Goal: Task Accomplishment & Management: Manage account settings

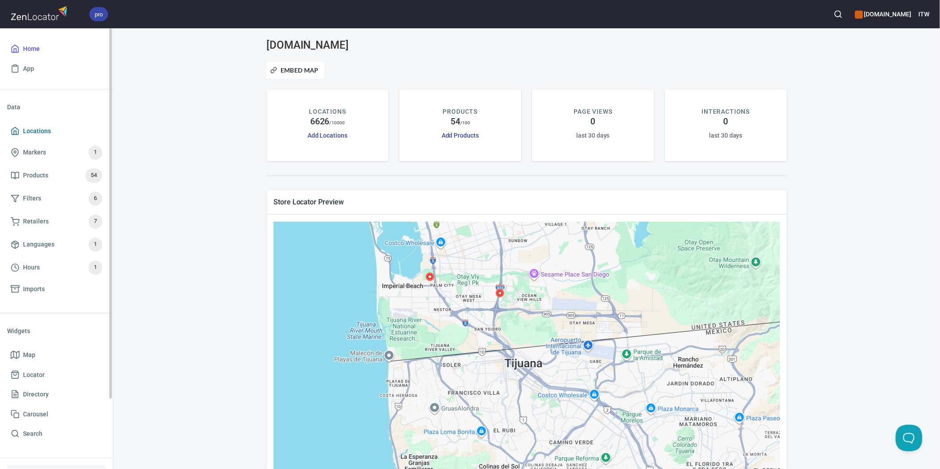
click at [41, 132] on span "Locations" at bounding box center [37, 131] width 28 height 11
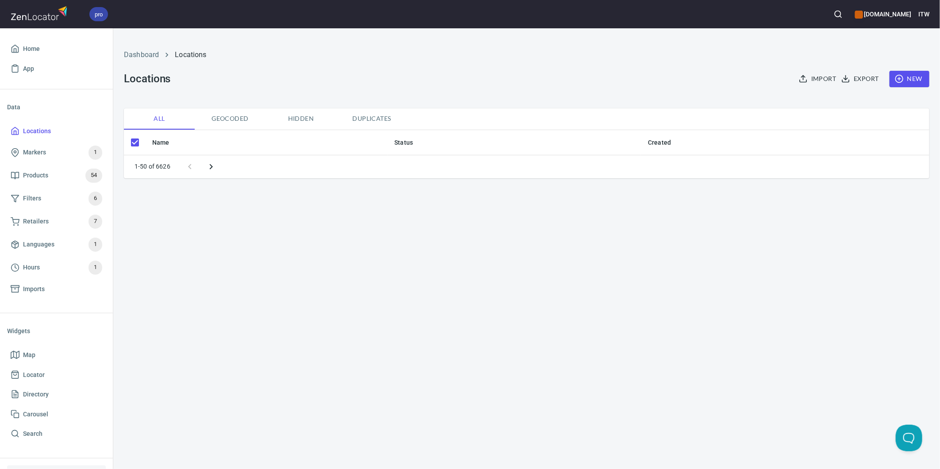
checkbox input "false"
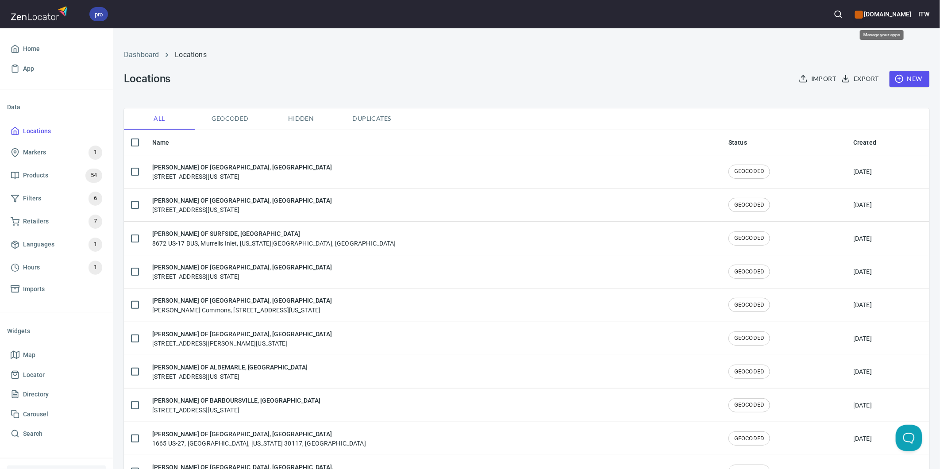
click at [885, 10] on h6 "www.paslode.com" at bounding box center [883, 14] width 56 height 10
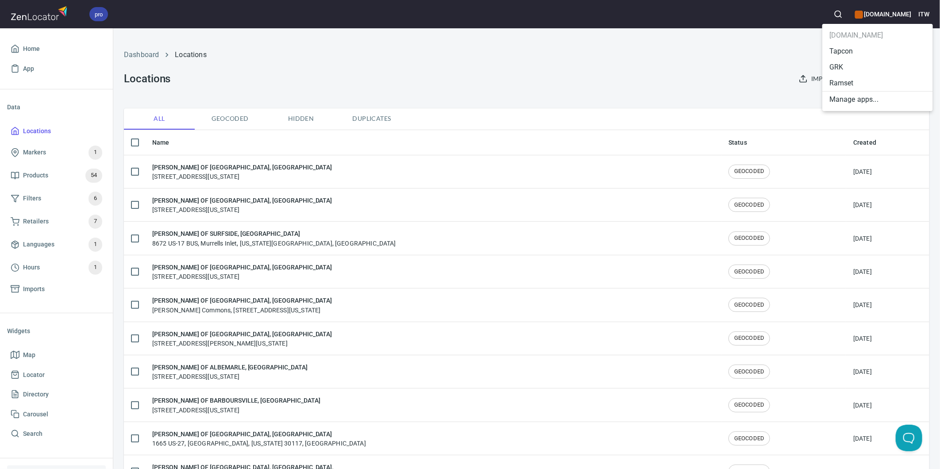
click at [847, 66] on li "GRK" at bounding box center [878, 67] width 111 height 16
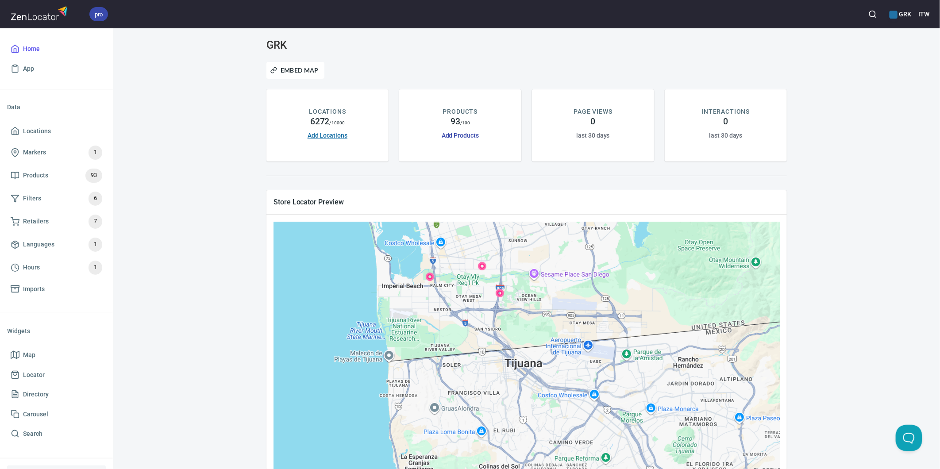
click at [313, 133] on link "Add Locations" at bounding box center [328, 135] width 40 height 7
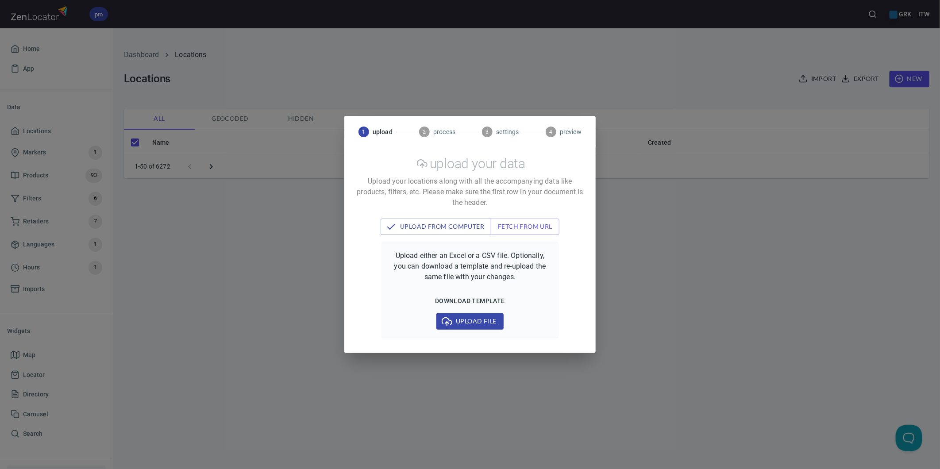
checkbox input "false"
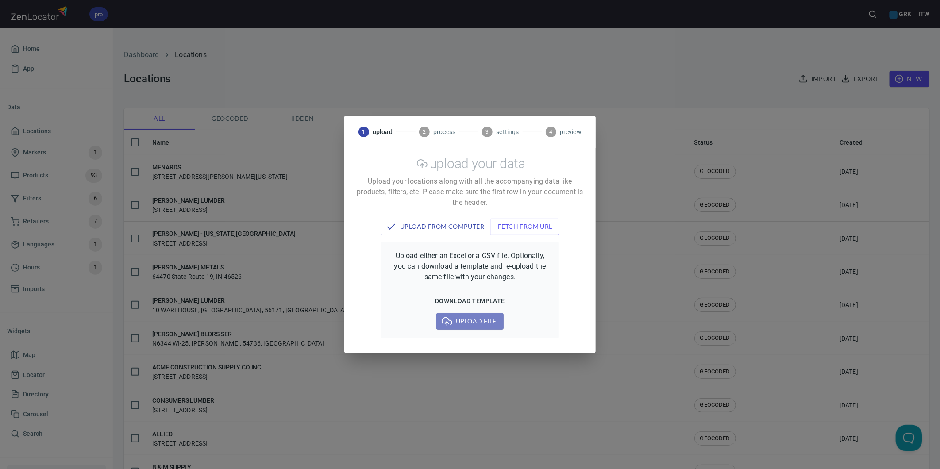
click at [470, 322] on span "Upload file" at bounding box center [470, 321] width 53 height 11
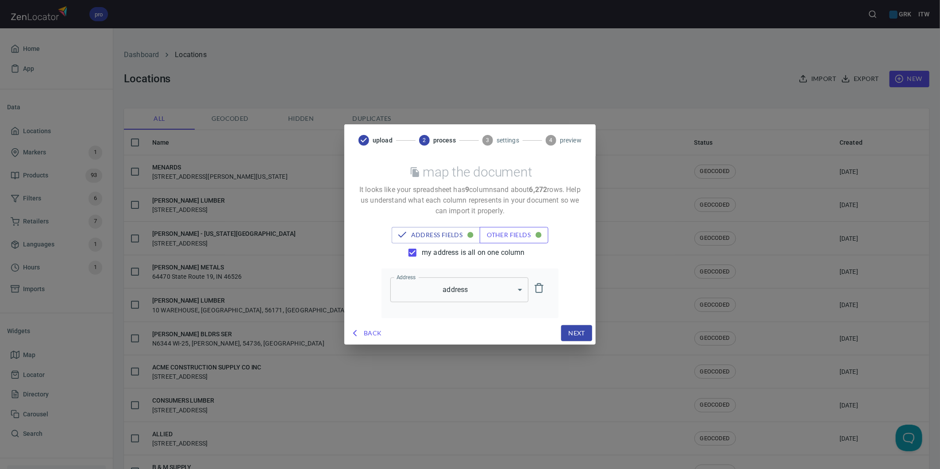
click at [503, 237] on span "other fields" at bounding box center [514, 235] width 54 height 11
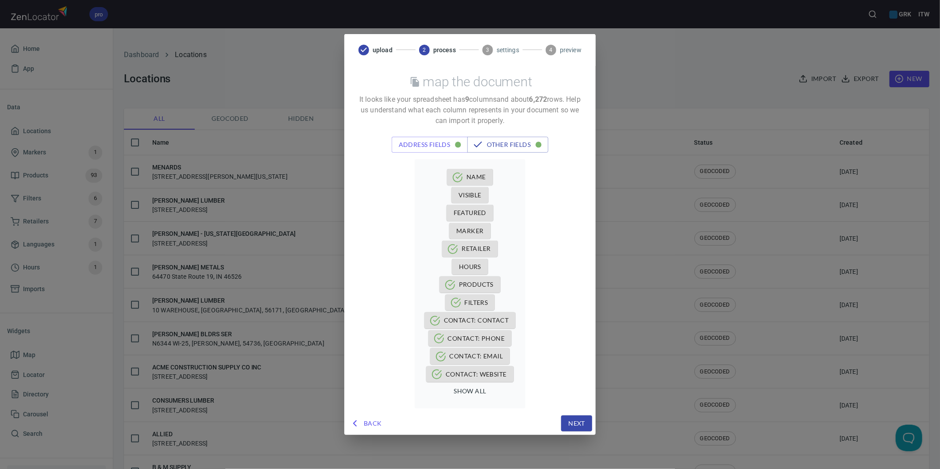
click at [369, 414] on div "Back Next" at bounding box center [469, 423] width 251 height 23
click at [370, 418] on span "Back" at bounding box center [367, 423] width 31 height 11
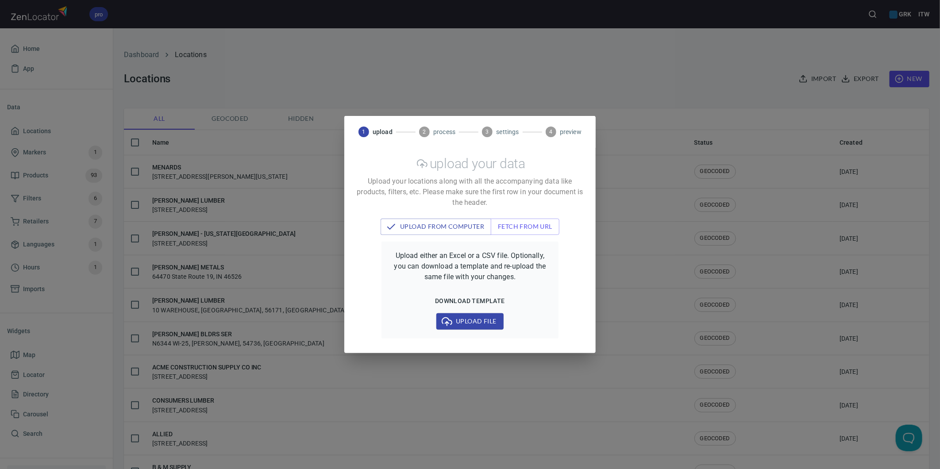
click at [468, 317] on span "Upload file" at bounding box center [470, 321] width 53 height 11
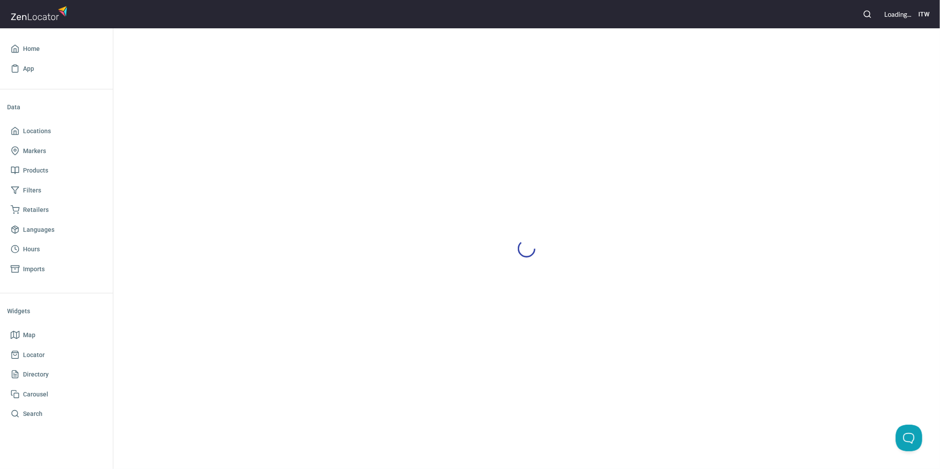
click at [195, 143] on div at bounding box center [526, 248] width 827 height 441
click at [52, 123] on link "Locations" at bounding box center [56, 131] width 99 height 20
click at [23, 49] on span "Home" at bounding box center [31, 48] width 17 height 11
click at [25, 48] on span "Home" at bounding box center [31, 48] width 17 height 11
click at [25, 49] on span "Home" at bounding box center [31, 48] width 17 height 11
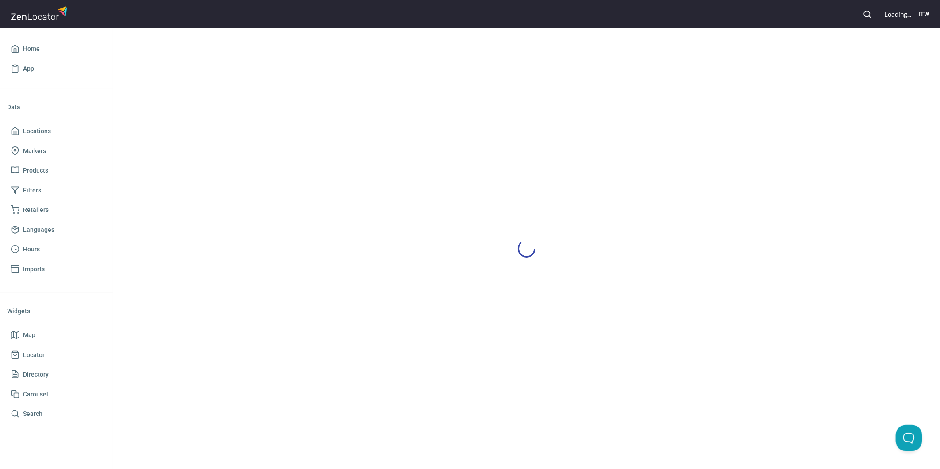
click at [46, 18] on img at bounding box center [40, 13] width 59 height 19
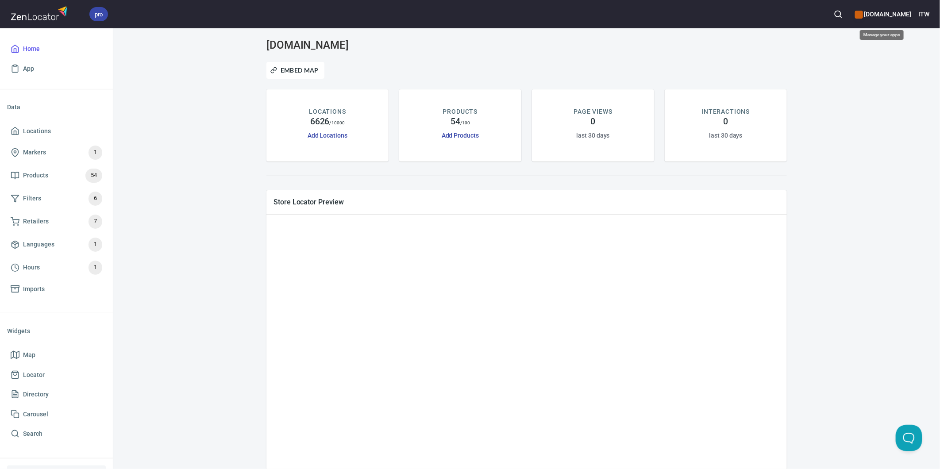
click at [882, 15] on h6 "www.paslode.com" at bounding box center [883, 14] width 56 height 10
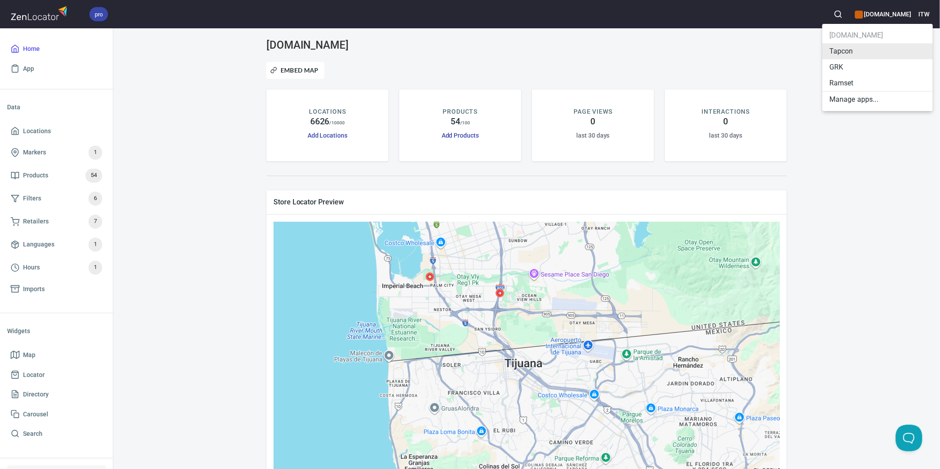
click at [844, 64] on li "GRK" at bounding box center [878, 67] width 111 height 16
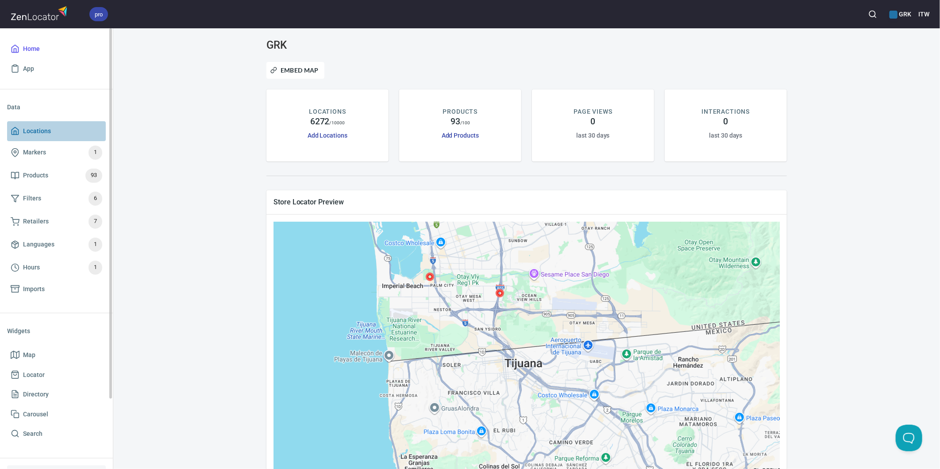
click at [34, 132] on span "Locations" at bounding box center [37, 131] width 28 height 11
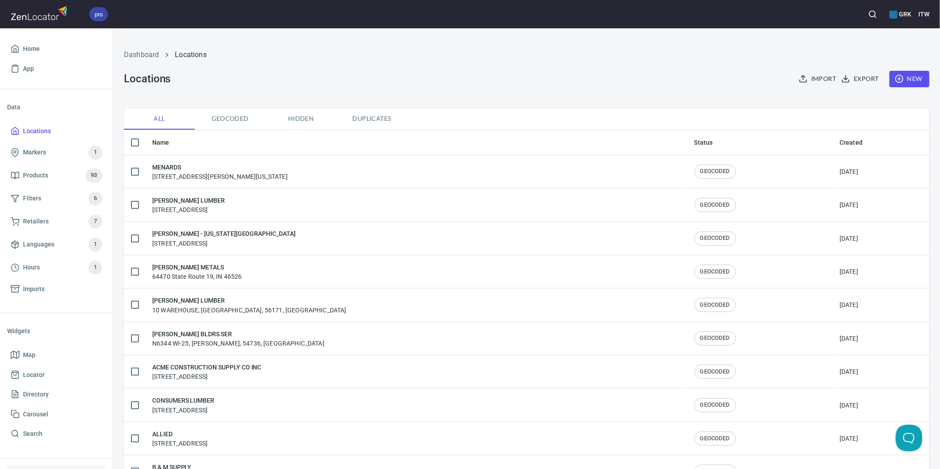
click at [137, 139] on input "checkbox" at bounding box center [135, 142] width 19 height 19
checkbox input "true"
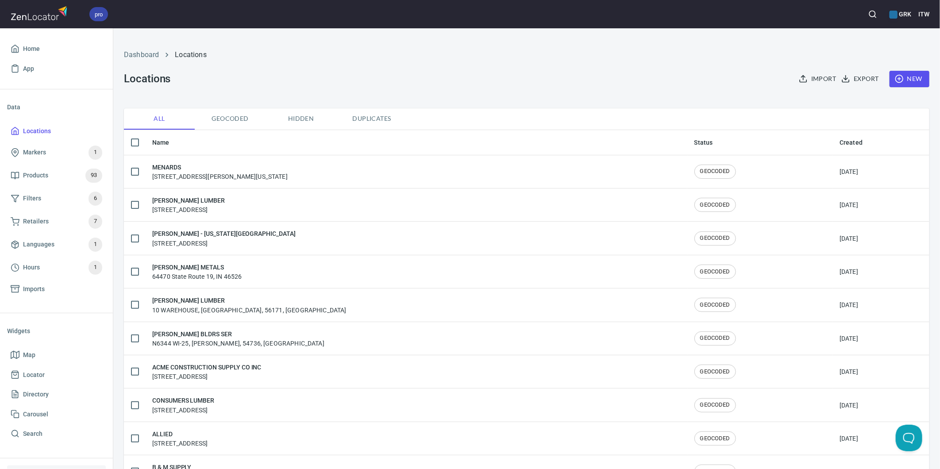
checkbox input "true"
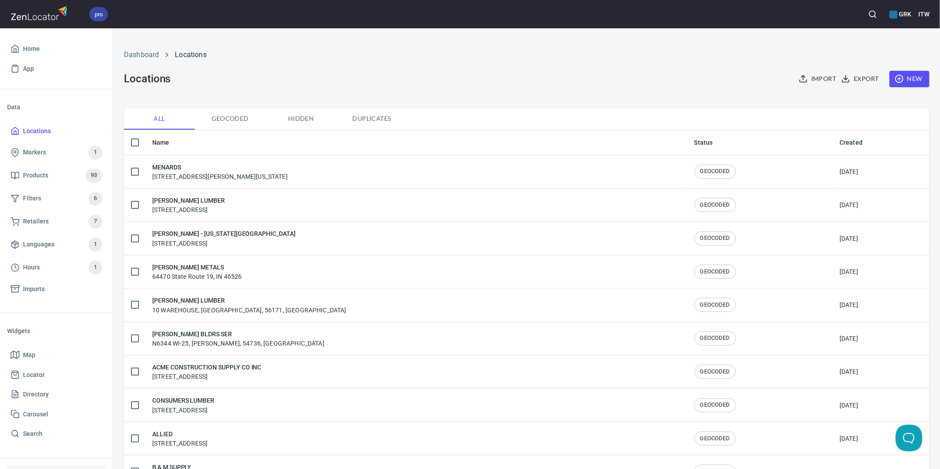
checkbox input "true"
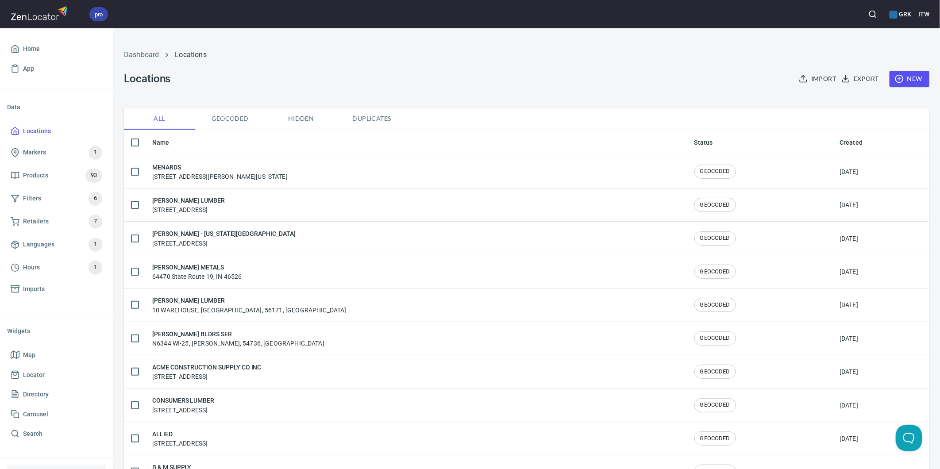
checkbox input "true"
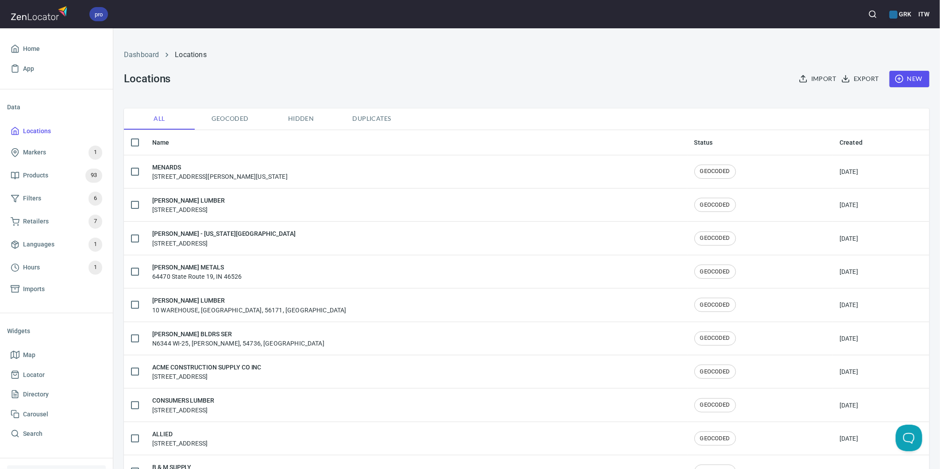
checkbox input "true"
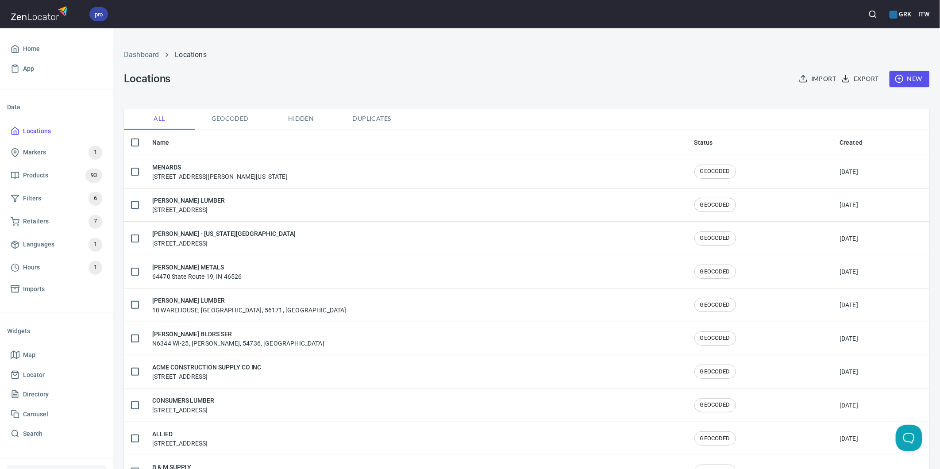
checkbox input "true"
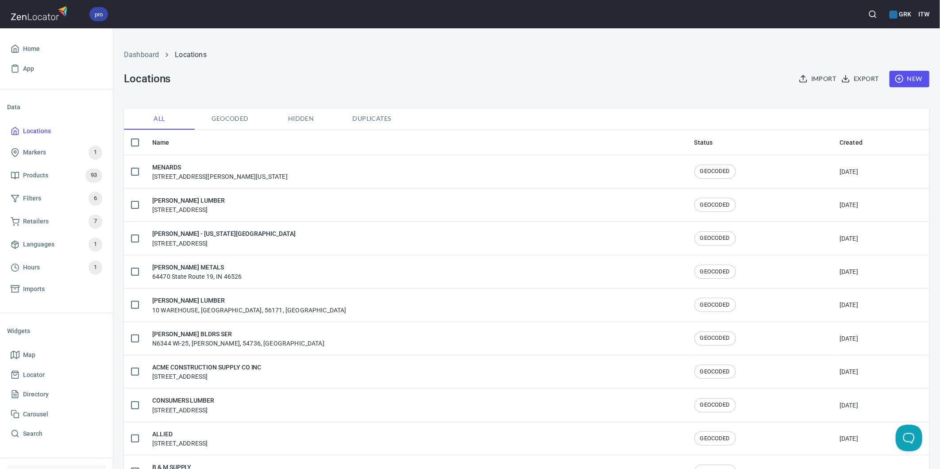
checkbox input "true"
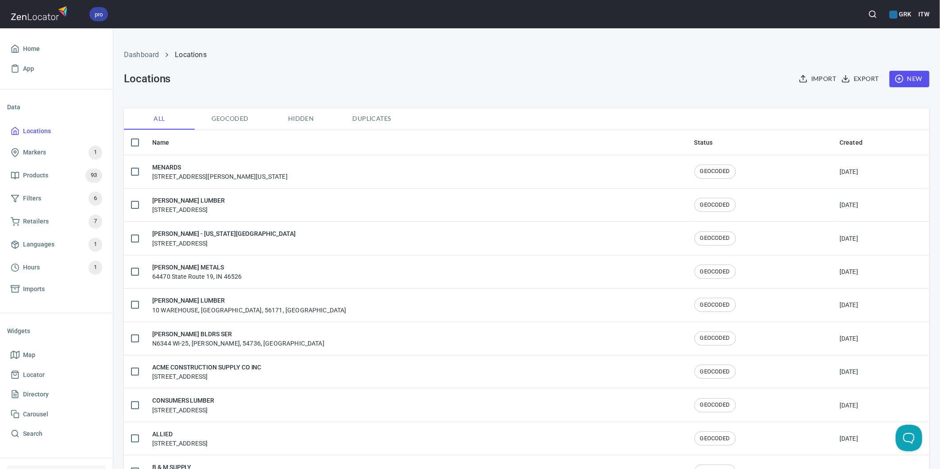
checkbox input "true"
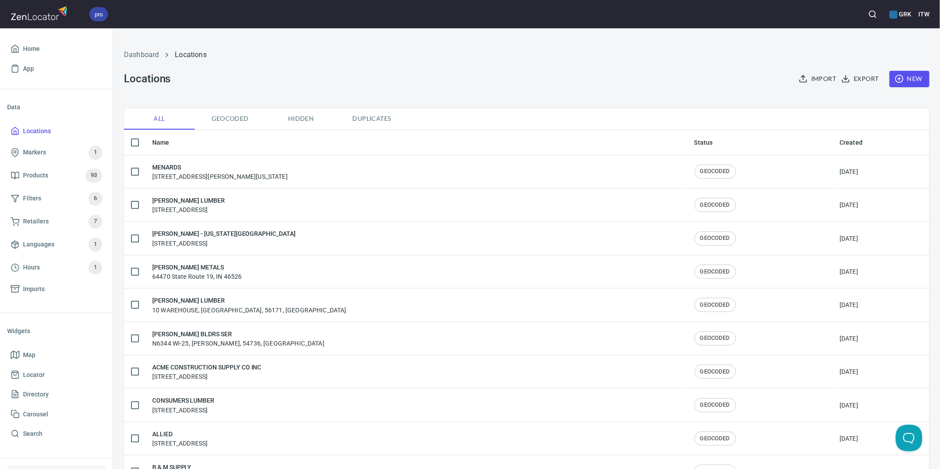
checkbox input "true"
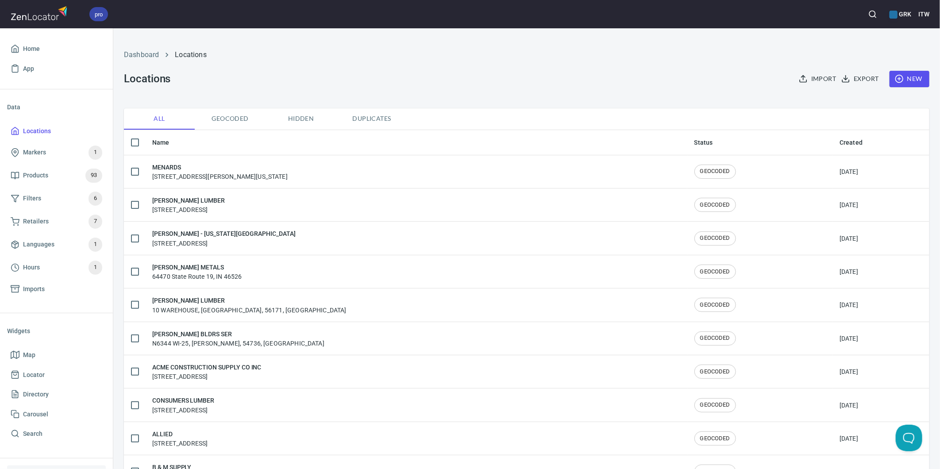
checkbox input "true"
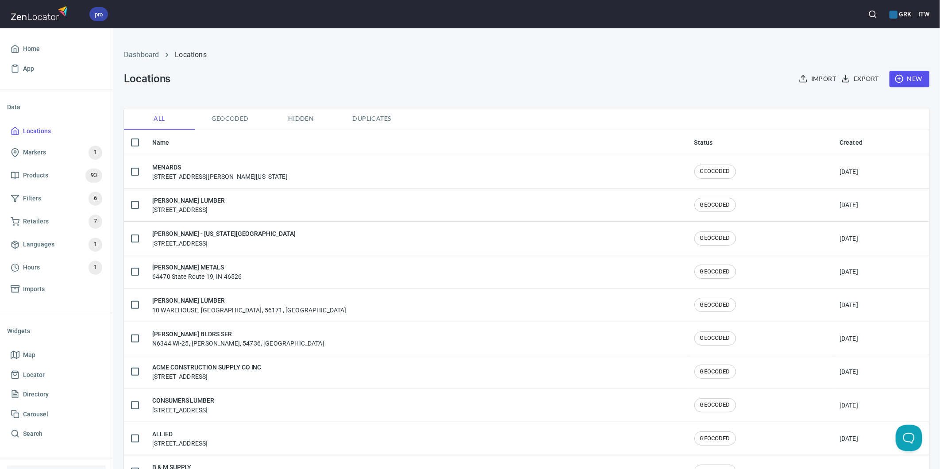
checkbox input "true"
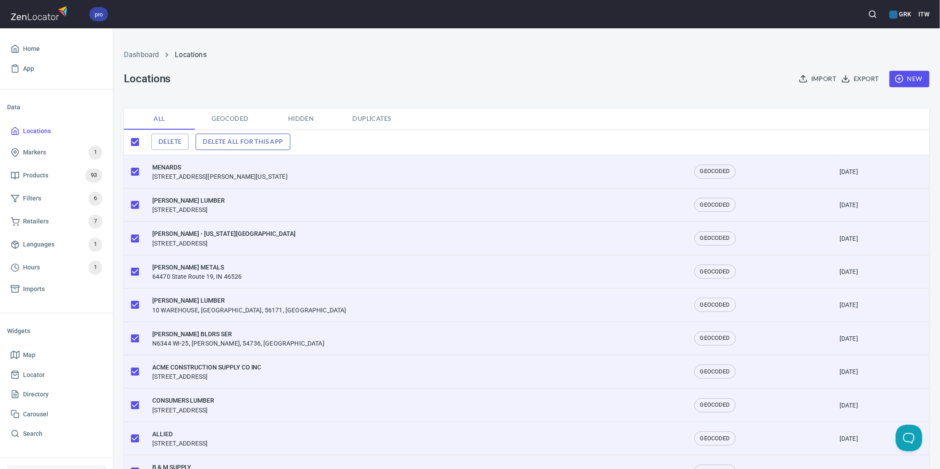
click at [222, 144] on span "Delete all for this app" at bounding box center [243, 141] width 80 height 11
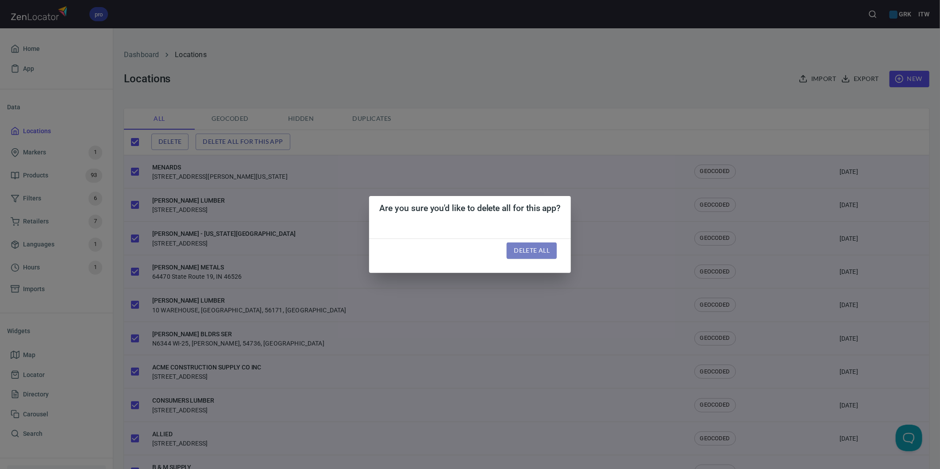
click at [514, 245] on span "Delete all" at bounding box center [532, 250] width 36 height 11
checkbox input "false"
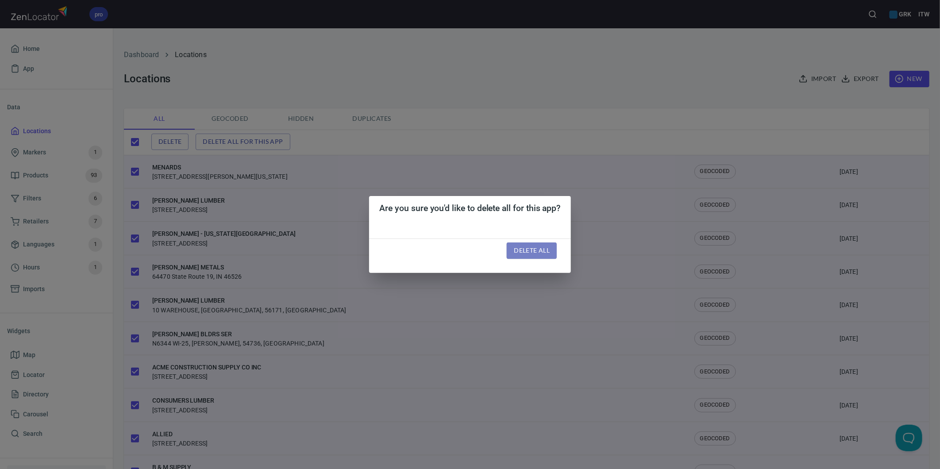
checkbox input "false"
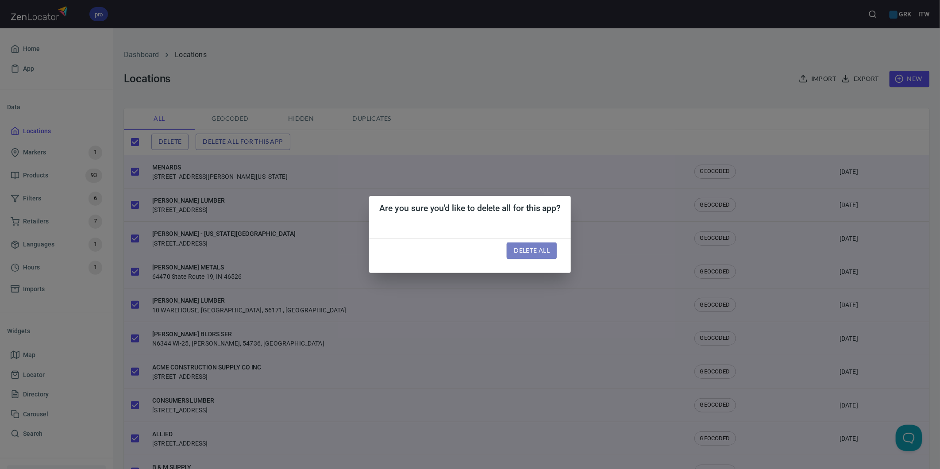
checkbox input "false"
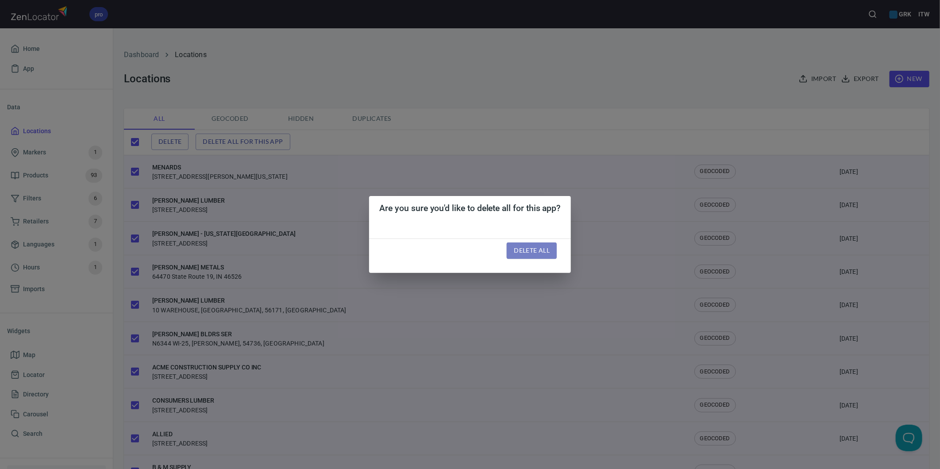
checkbox input "false"
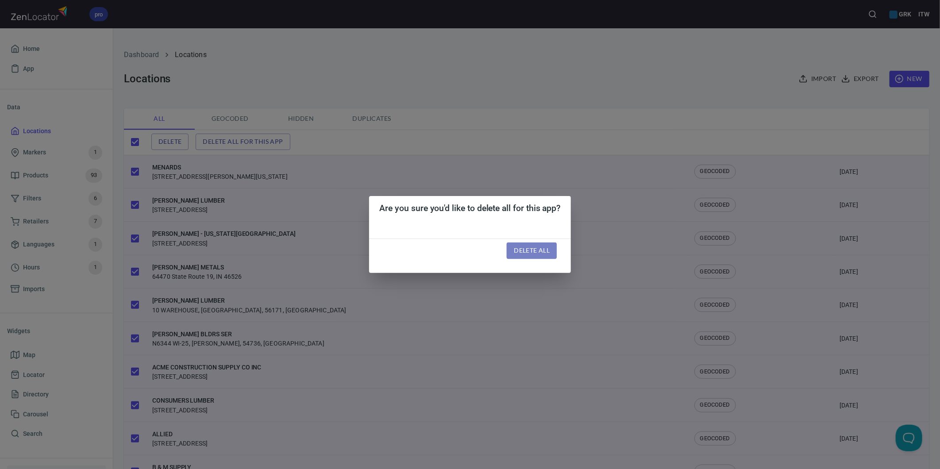
checkbox input "false"
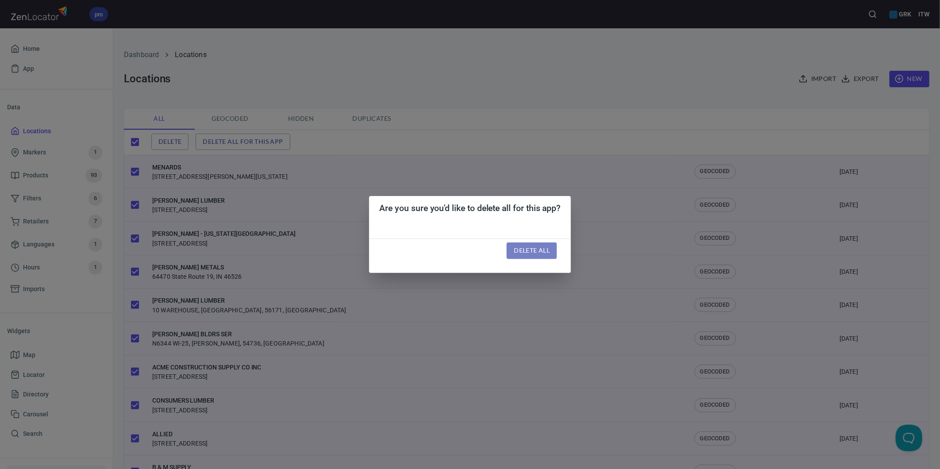
checkbox input "false"
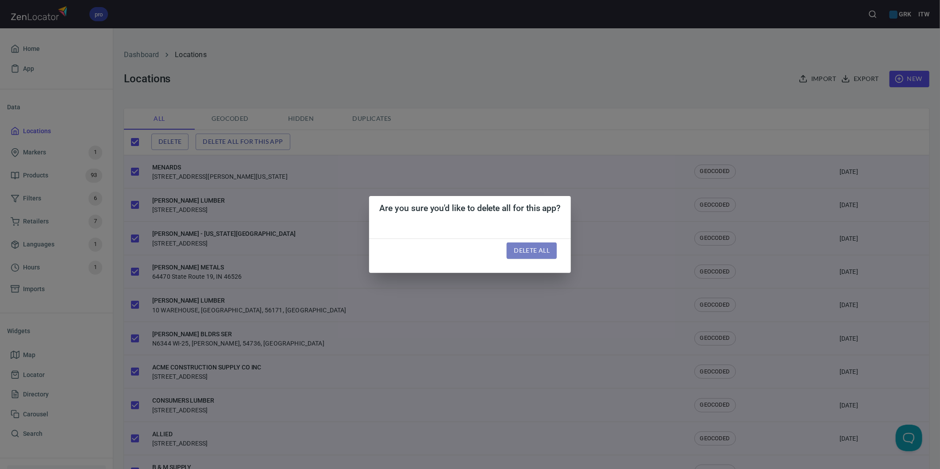
checkbox input "false"
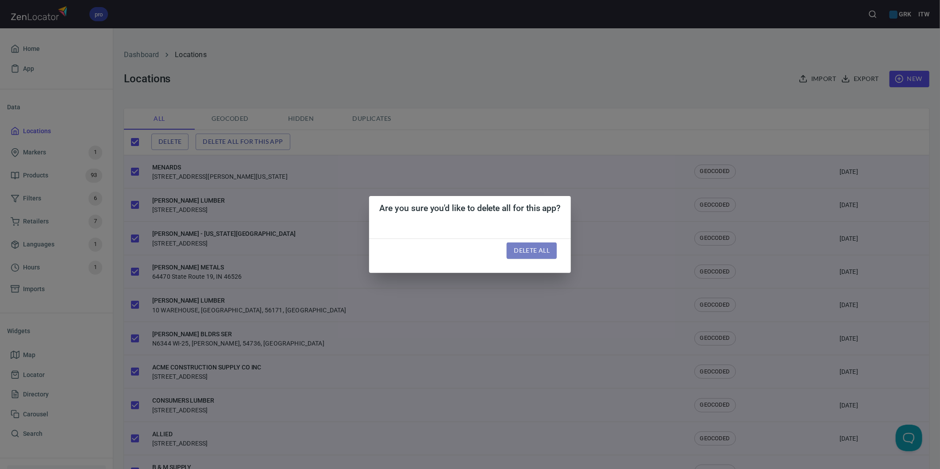
checkbox input "false"
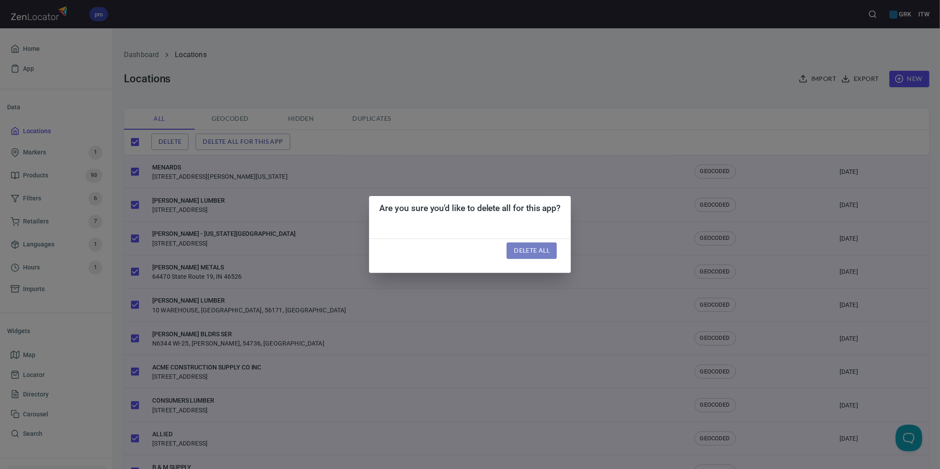
checkbox input "false"
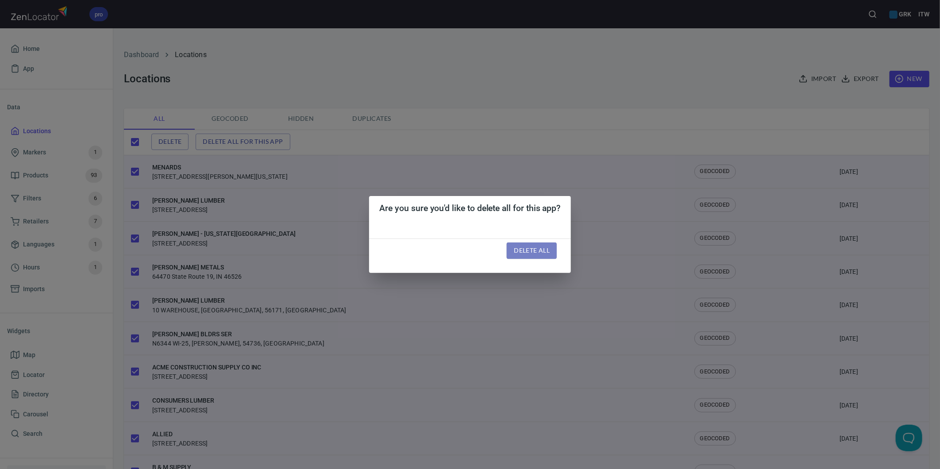
checkbox input "false"
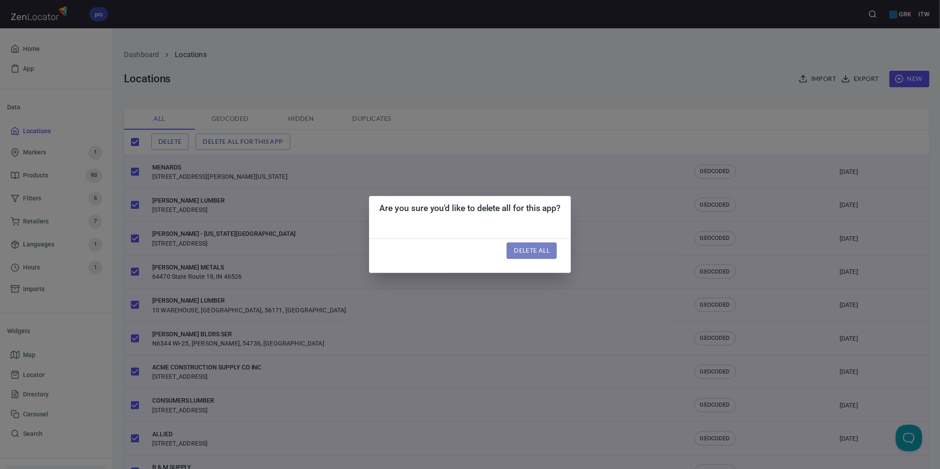
checkbox input "false"
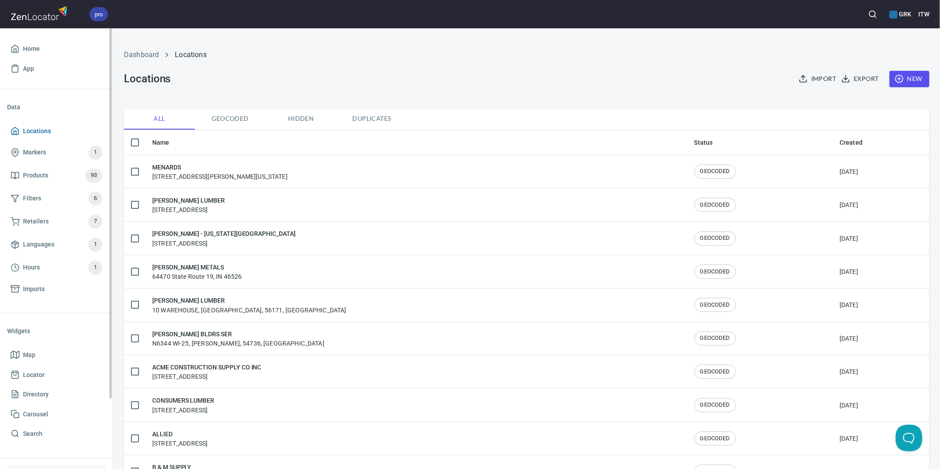
checkbox input "true"
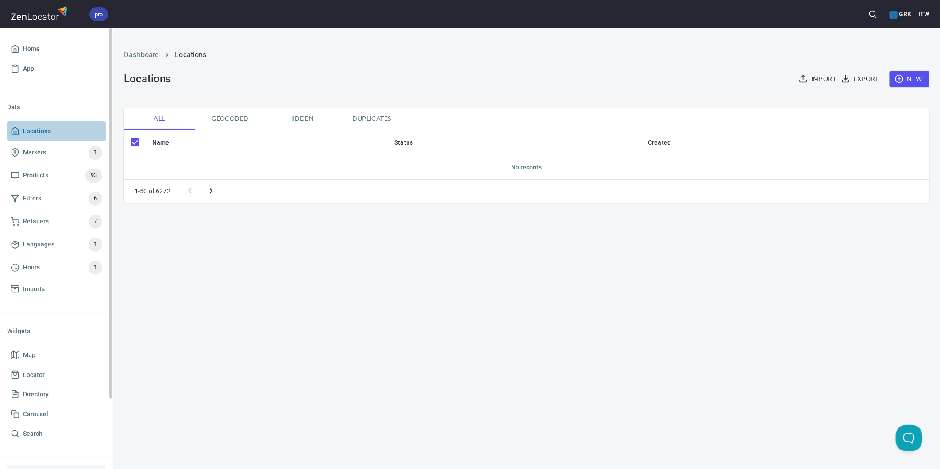
click at [32, 127] on span "Locations" at bounding box center [37, 131] width 28 height 11
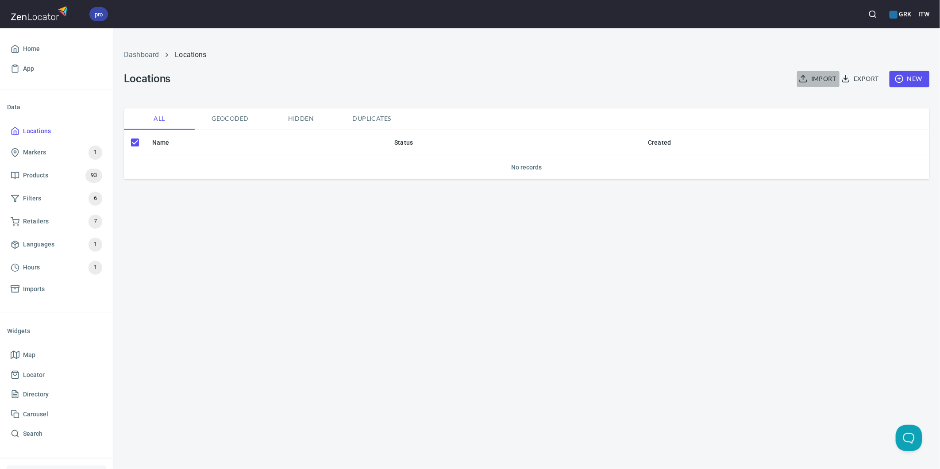
click at [808, 77] on icon "button" at bounding box center [803, 78] width 9 height 9
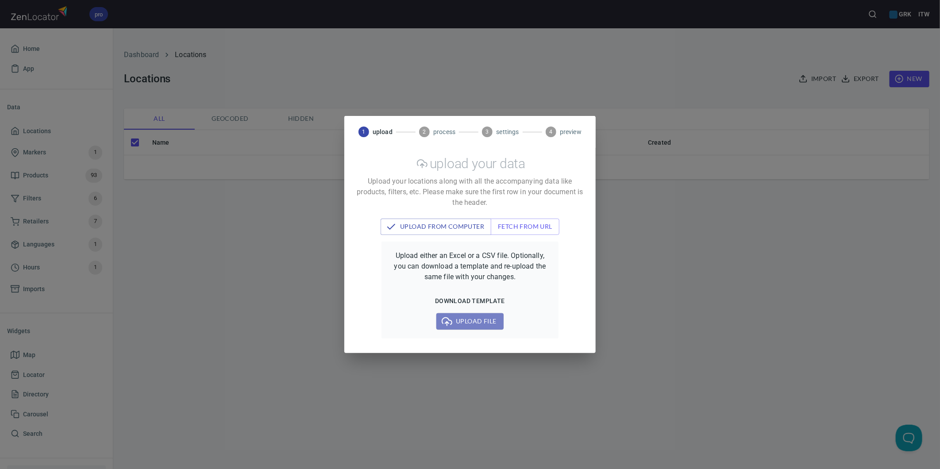
click at [455, 318] on span "Upload file" at bounding box center [470, 321] width 53 height 11
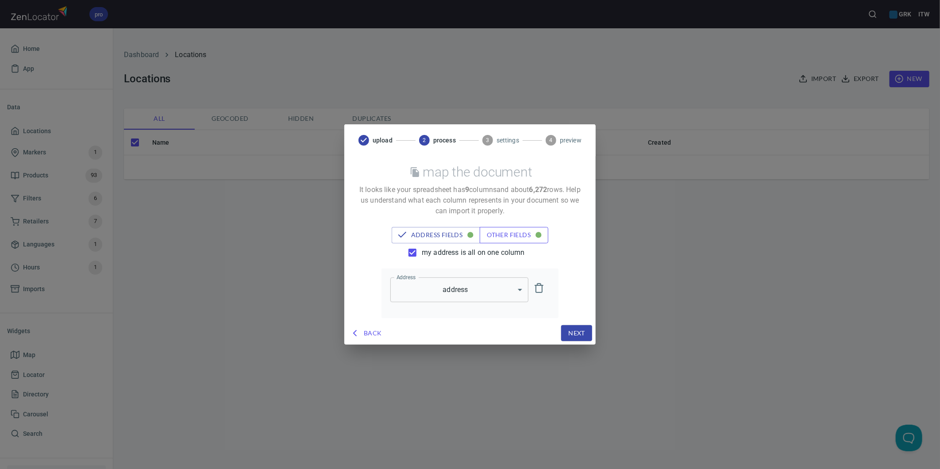
click at [516, 229] on button "other fields" at bounding box center [514, 235] width 69 height 16
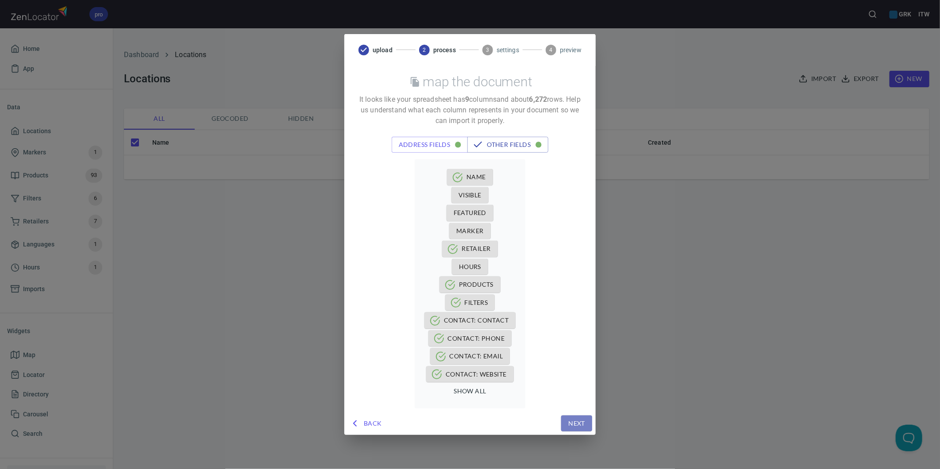
click at [563, 420] on button "Next" at bounding box center [576, 424] width 31 height 16
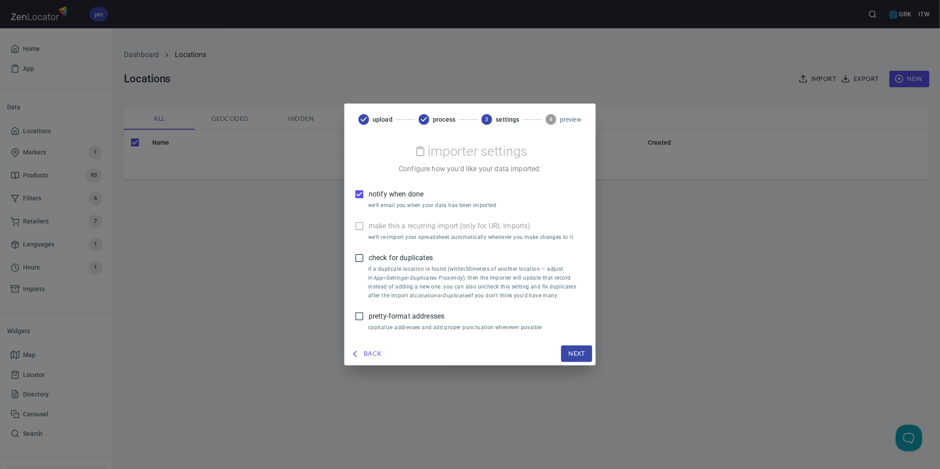
click at [373, 195] on span "notify when done" at bounding box center [396, 194] width 55 height 11
click at [369, 195] on input "notify when done" at bounding box center [359, 194] width 19 height 19
click at [574, 355] on span "Next" at bounding box center [577, 353] width 17 height 11
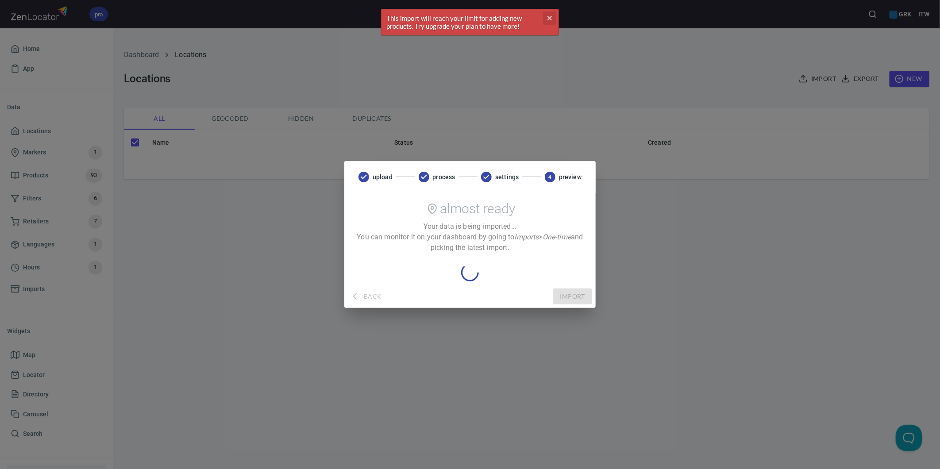
click at [546, 17] on icon "cross" at bounding box center [549, 18] width 7 height 7
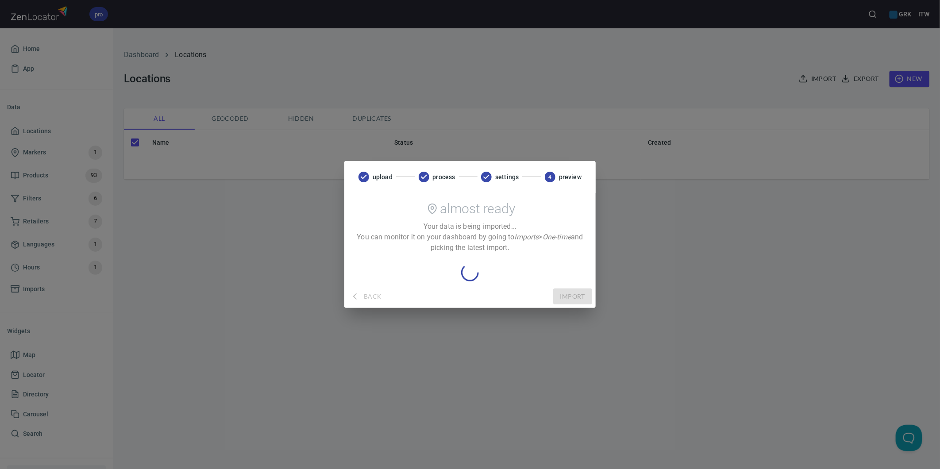
click at [257, 353] on div "upload process settings 4 preview almost ready Your data is being imported... Y…" at bounding box center [470, 234] width 940 height 469
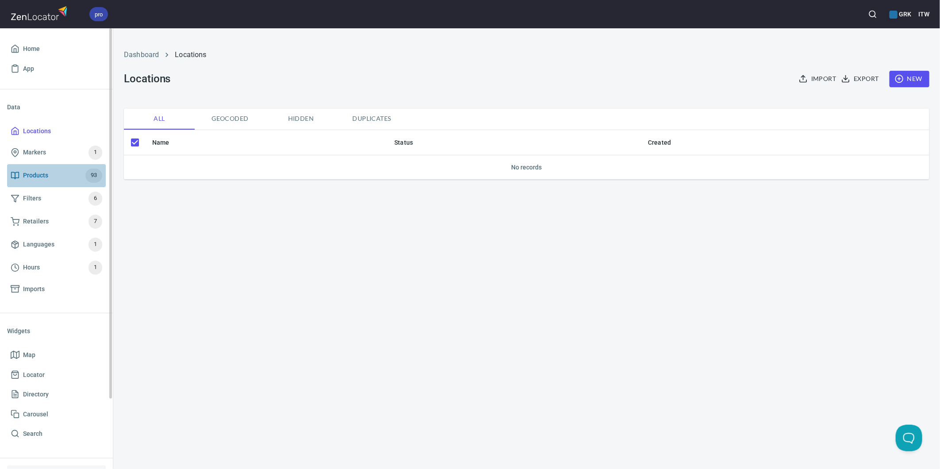
click at [34, 174] on span "Products" at bounding box center [35, 175] width 25 height 11
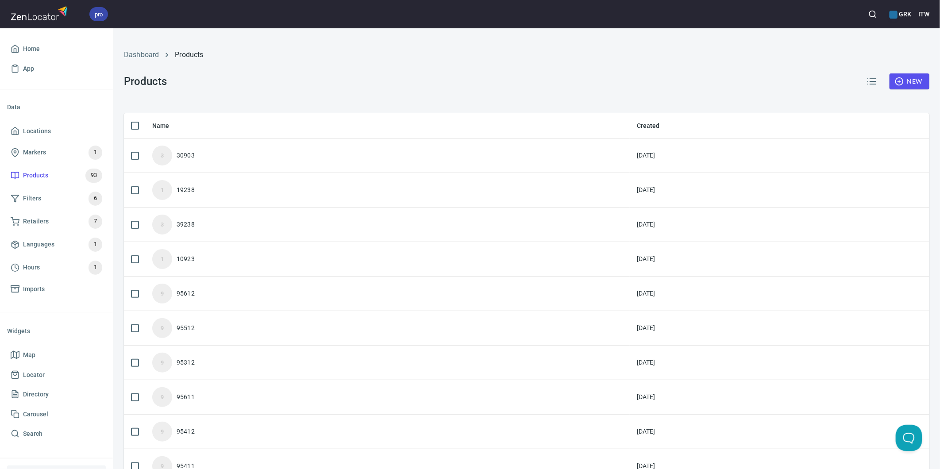
checkbox input "false"
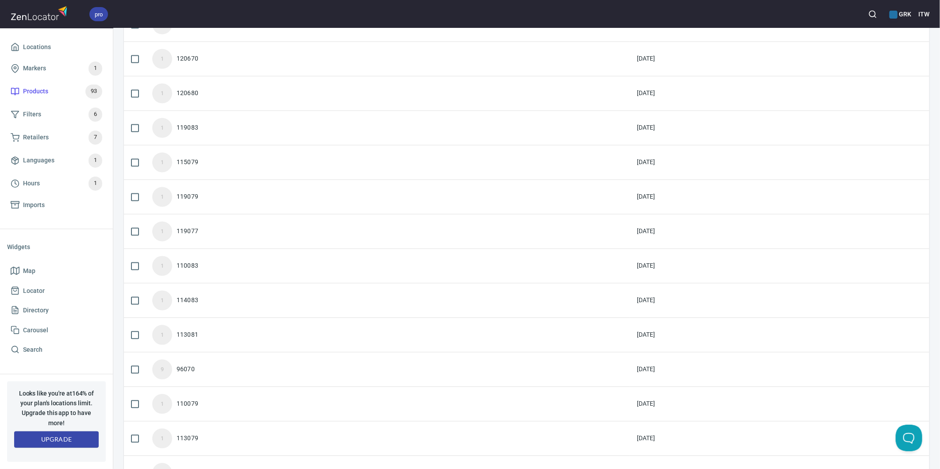
scroll to position [940, 0]
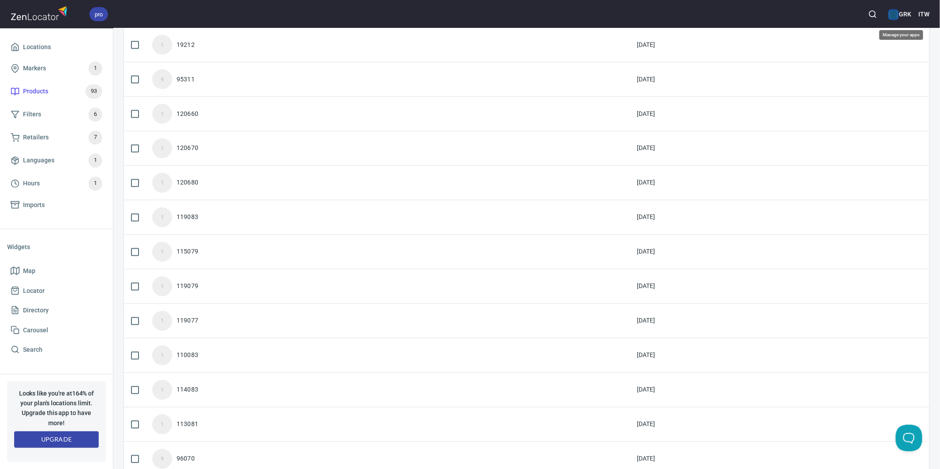
click at [896, 12] on div "color-2273A7" at bounding box center [894, 15] width 8 height 8
click at [857, 99] on li "Manage apps..." at bounding box center [878, 100] width 111 height 16
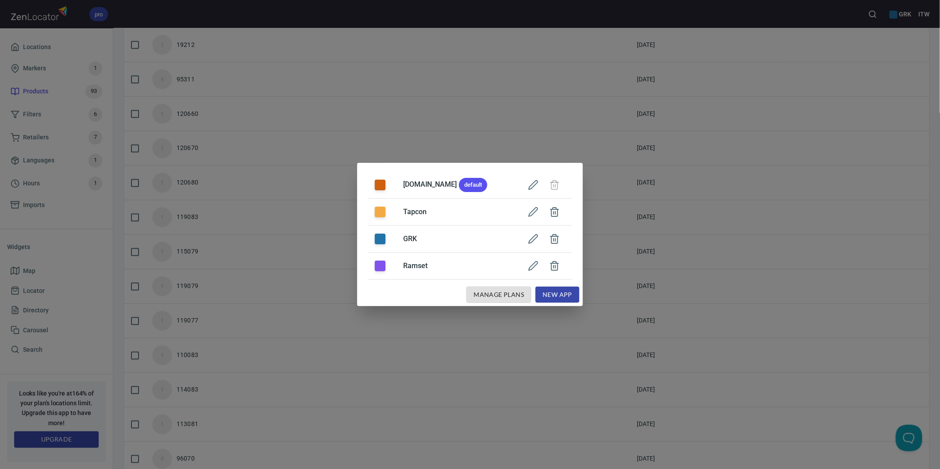
click at [404, 236] on h5 "GRK" at bounding box center [445, 238] width 84 height 9
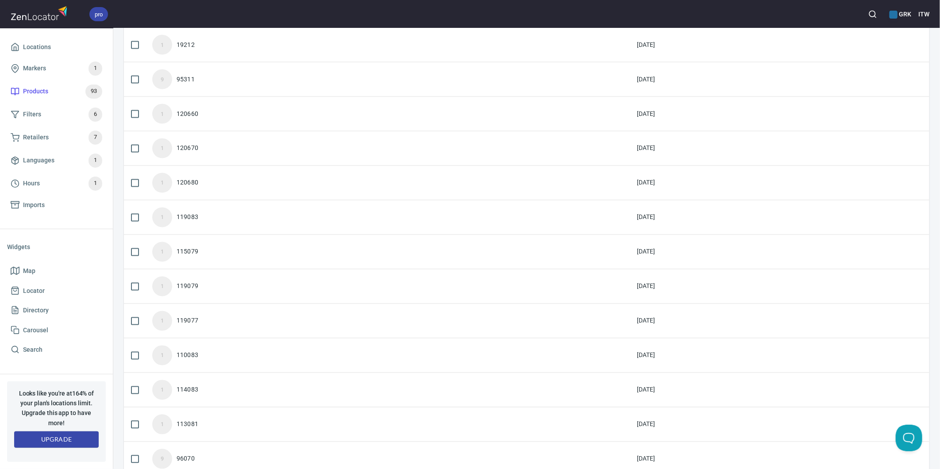
click at [905, 13] on h6 "GRK" at bounding box center [901, 14] width 22 height 10
click at [844, 99] on li "Manage apps..." at bounding box center [878, 100] width 111 height 16
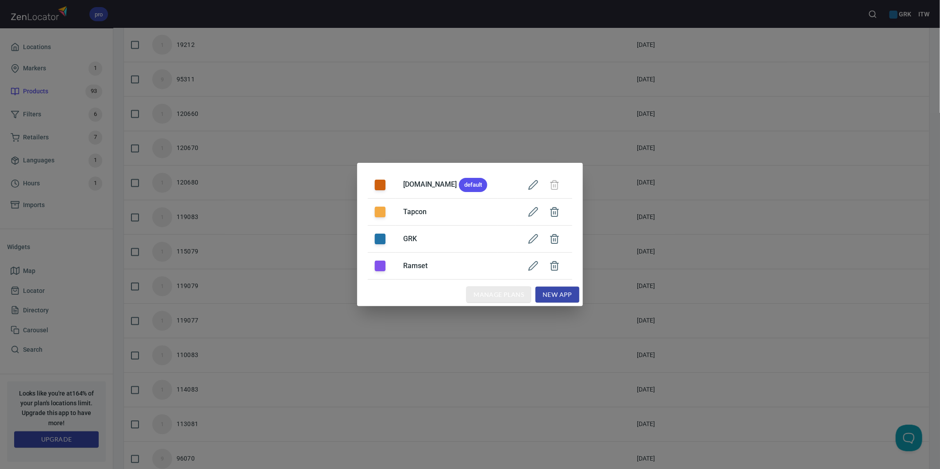
click at [483, 297] on span "Manage Plans" at bounding box center [499, 295] width 50 height 11
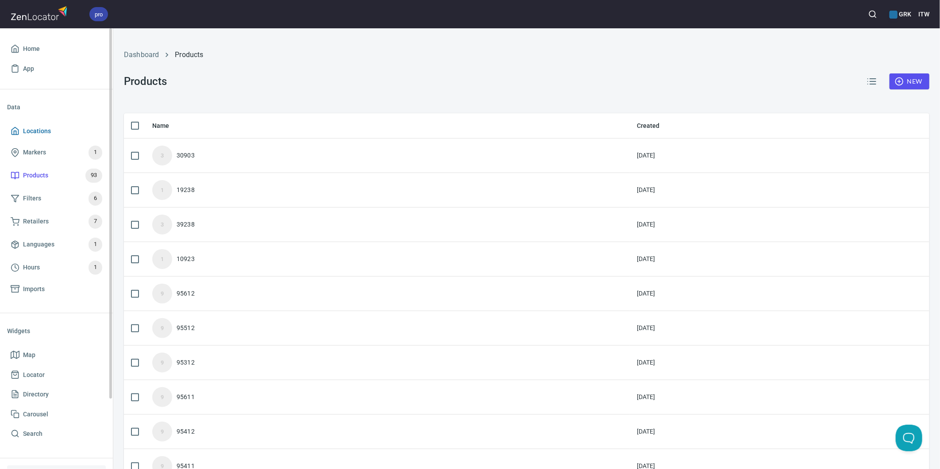
click at [37, 132] on span "Locations" at bounding box center [37, 131] width 28 height 11
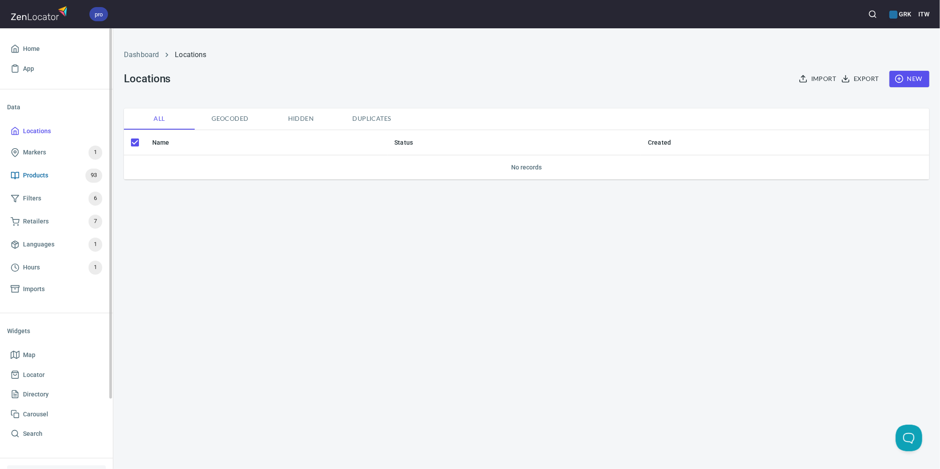
click at [41, 176] on span "Products" at bounding box center [35, 175] width 25 height 11
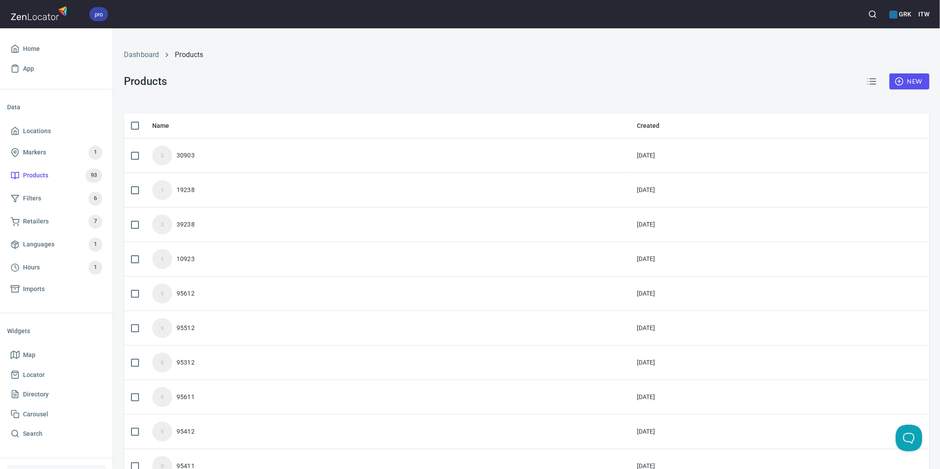
click at [308, 82] on div "Dashboard Products Products New" at bounding box center [527, 71] width 816 height 74
click at [134, 125] on input "checkbox" at bounding box center [135, 125] width 19 height 19
checkbox input "true"
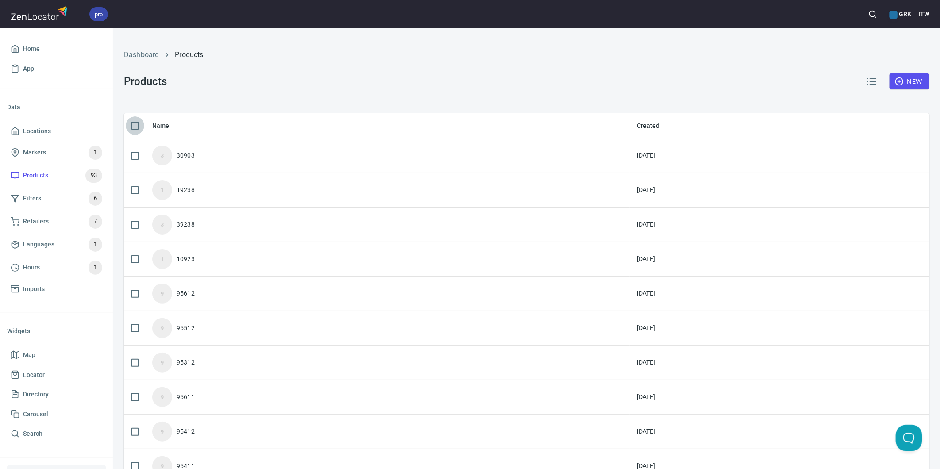
checkbox input "true"
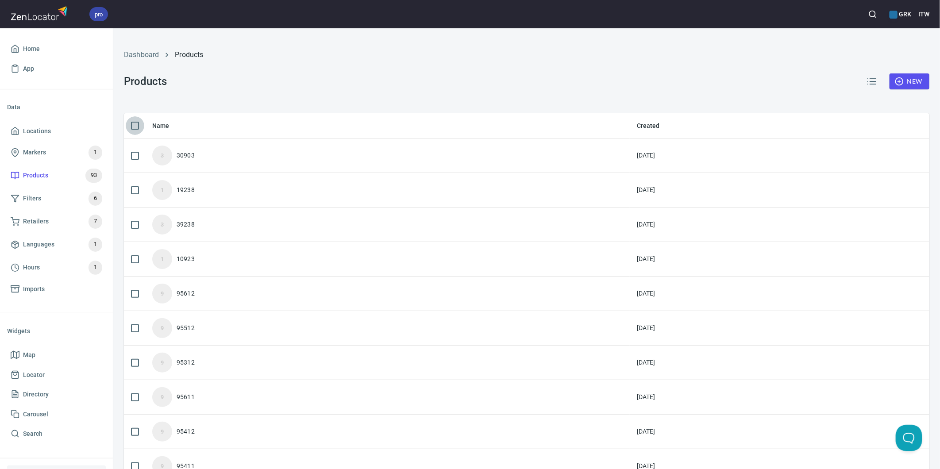
checkbox input "true"
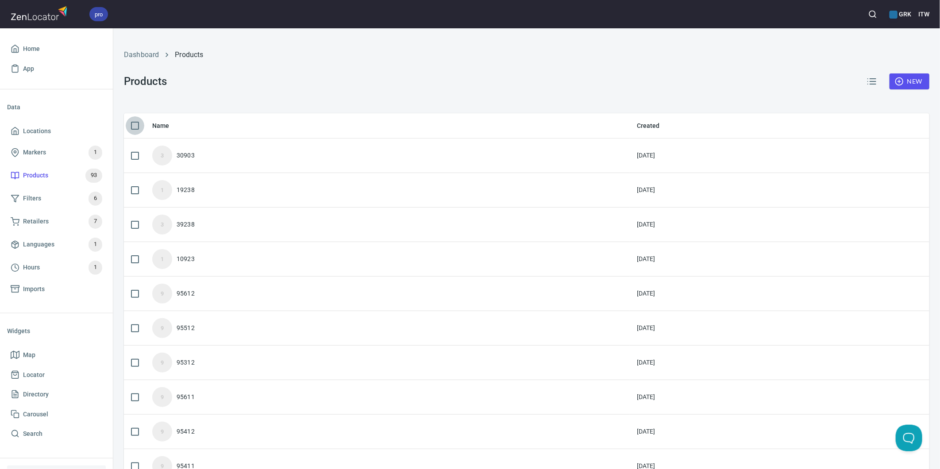
checkbox input "true"
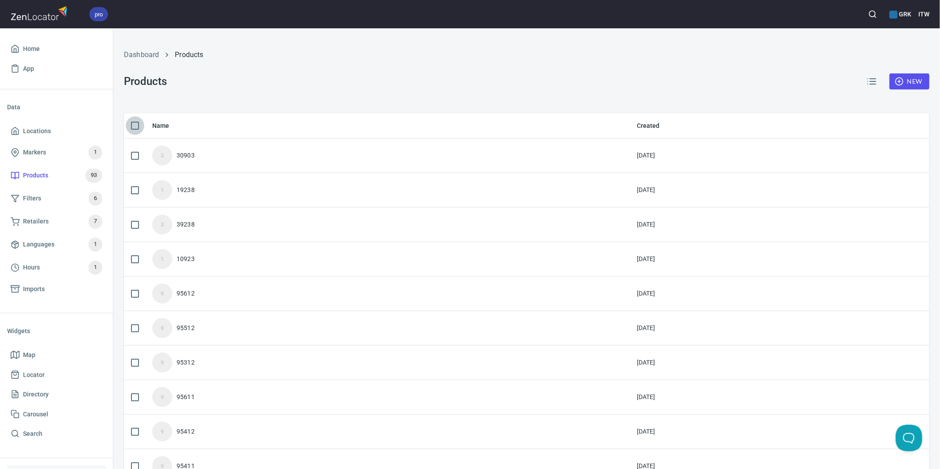
checkbox input "true"
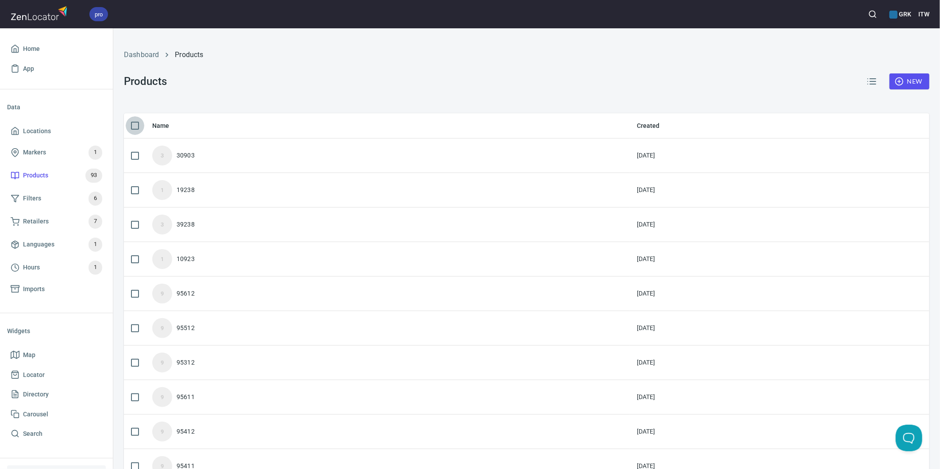
checkbox input "true"
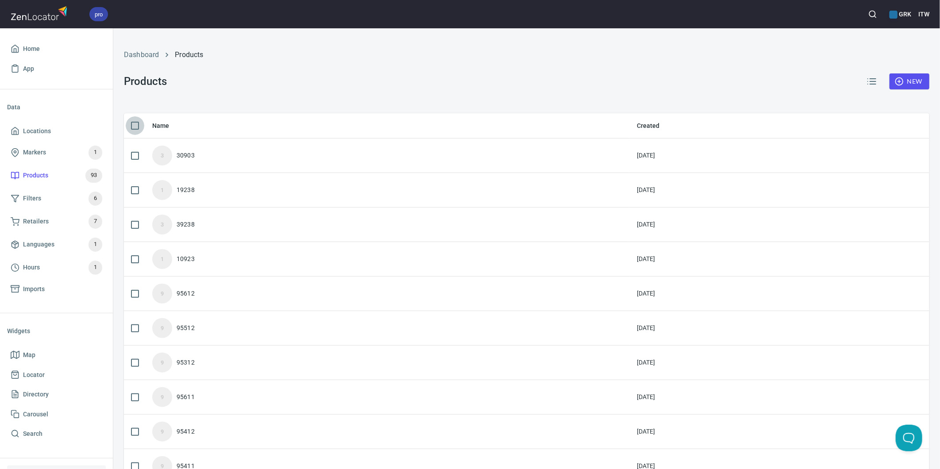
checkbox input "true"
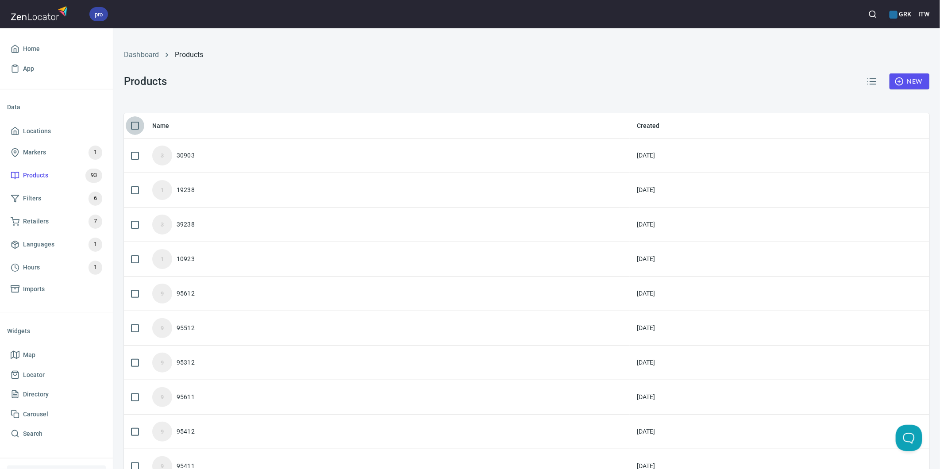
checkbox input "true"
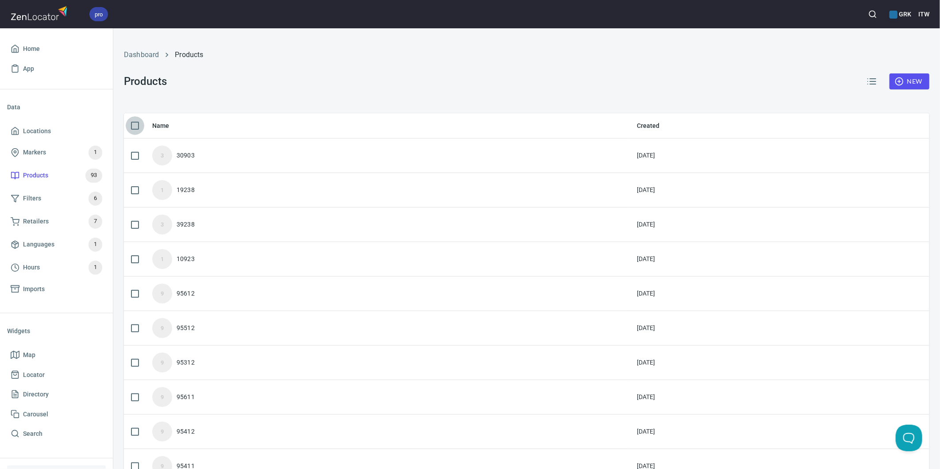
checkbox input "true"
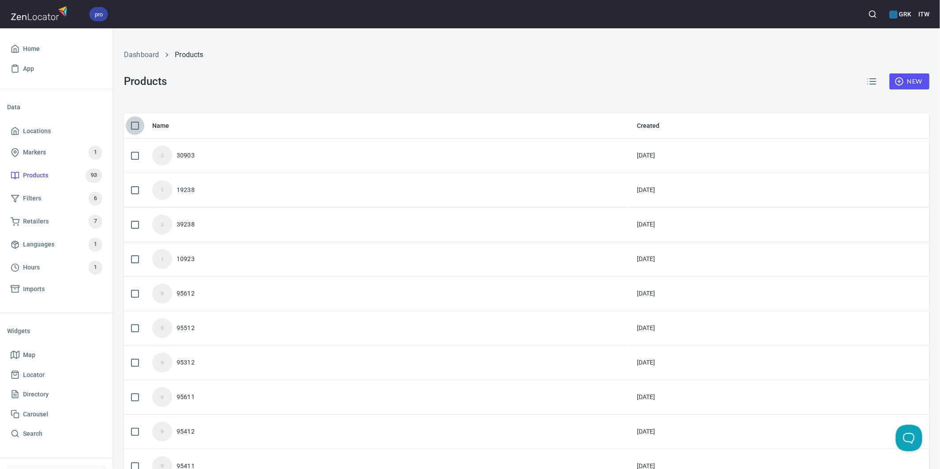
checkbox input "true"
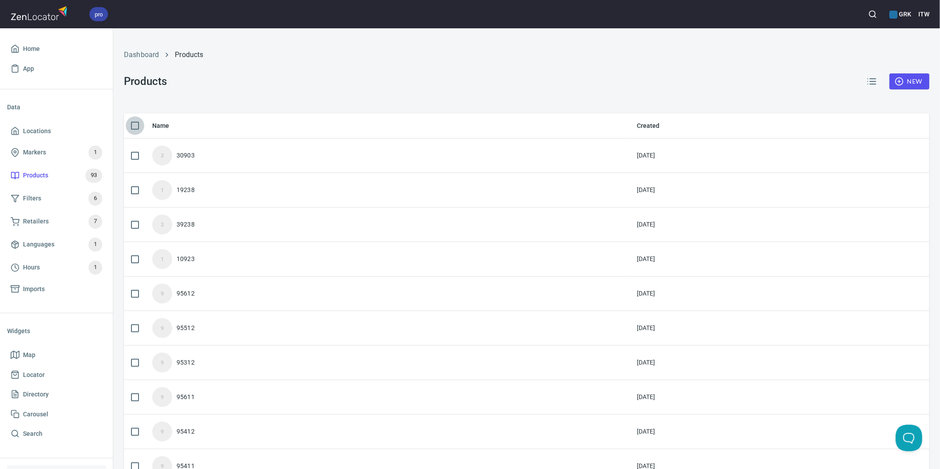
checkbox input "true"
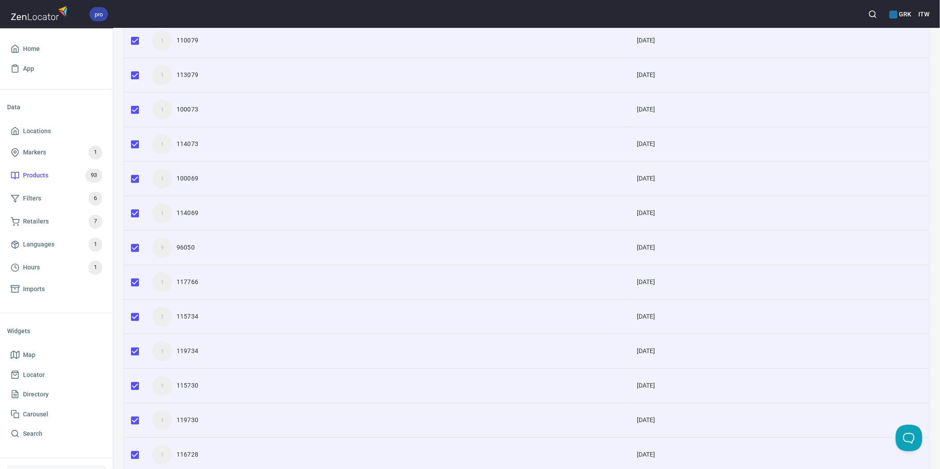
scroll to position [1431, 0]
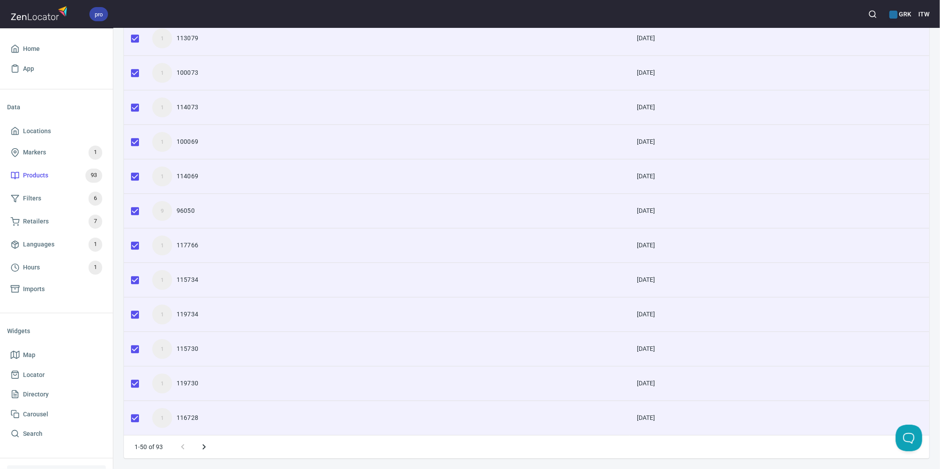
click at [203, 448] on icon "Next page" at bounding box center [204, 447] width 11 height 11
checkbox input "false"
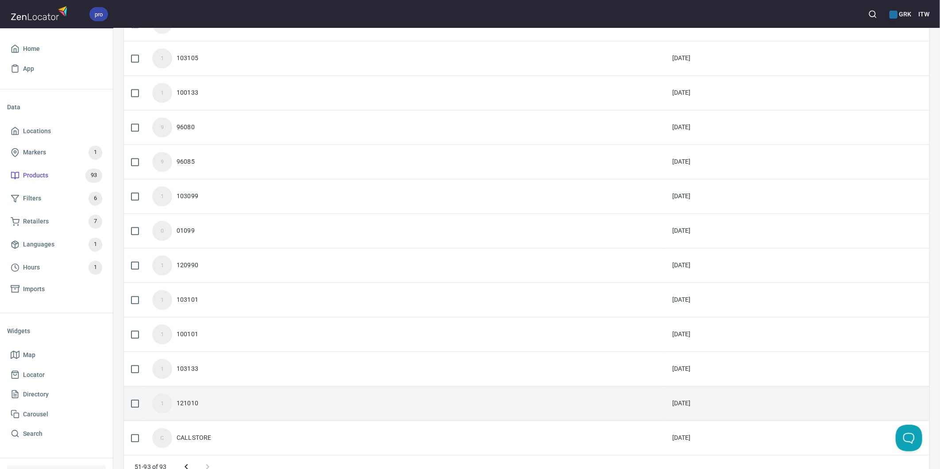
scroll to position [1189, 0]
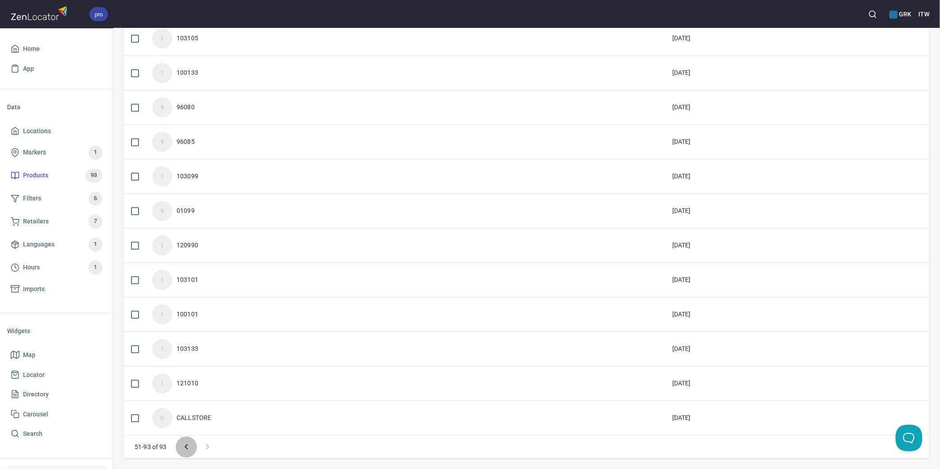
click at [188, 448] on icon "Previous page" at bounding box center [186, 447] width 11 height 11
checkbox input "true"
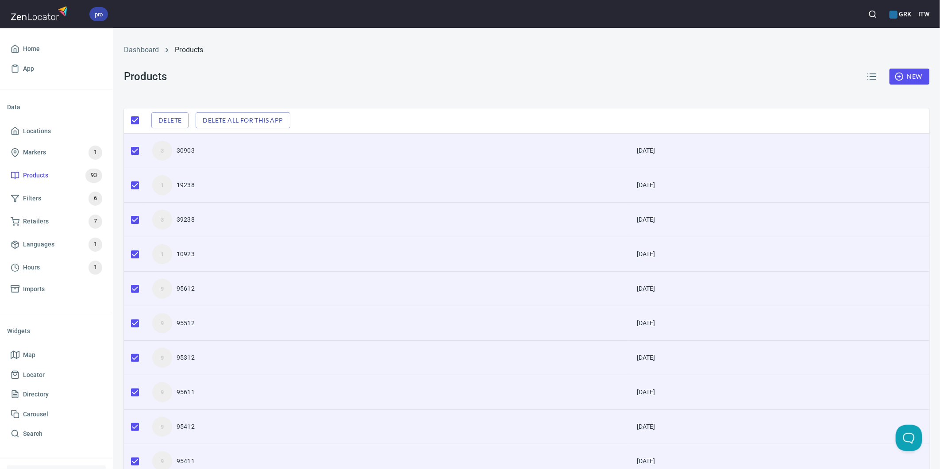
scroll to position [0, 0]
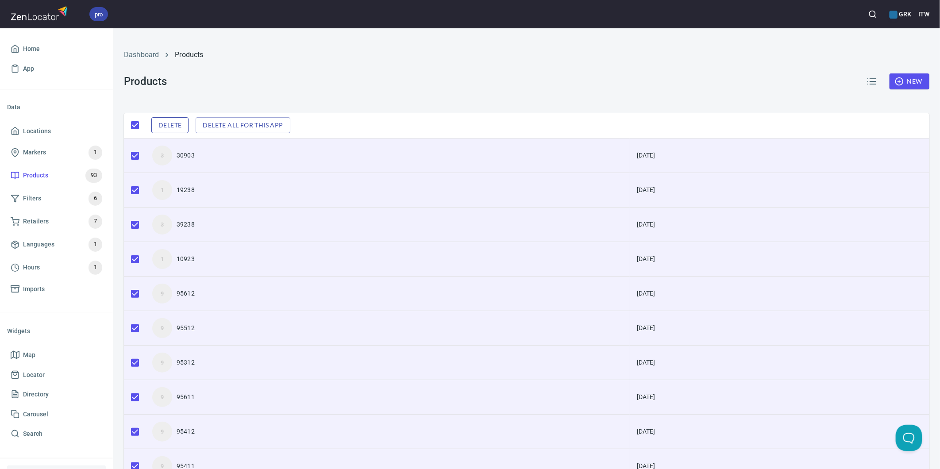
click at [159, 121] on span "Delete" at bounding box center [170, 125] width 23 height 11
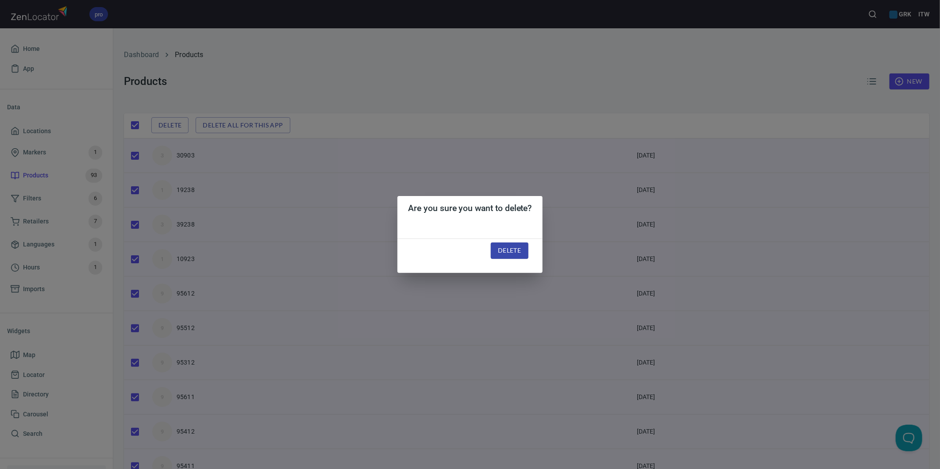
click at [506, 251] on span "Delete" at bounding box center [509, 250] width 23 height 11
checkbox input "false"
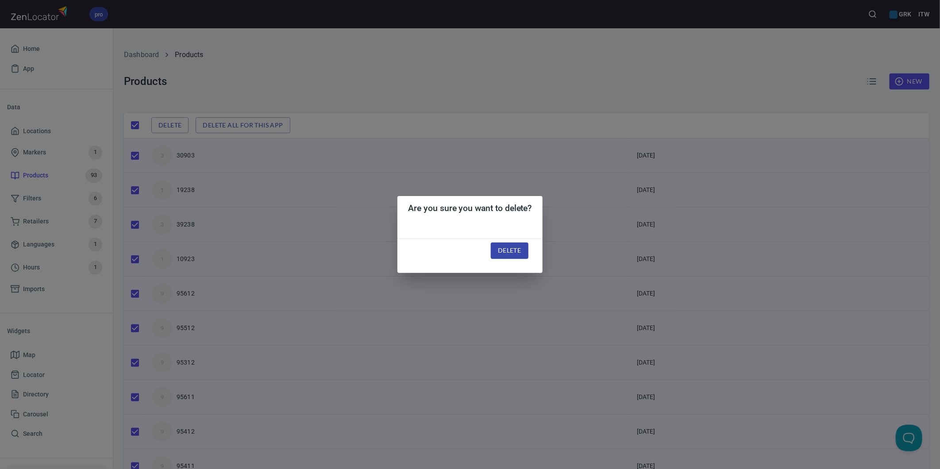
checkbox input "false"
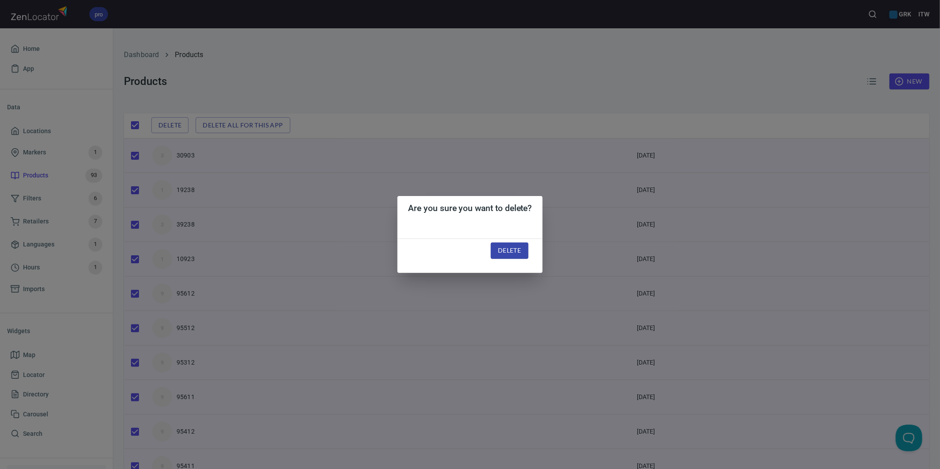
checkbox input "false"
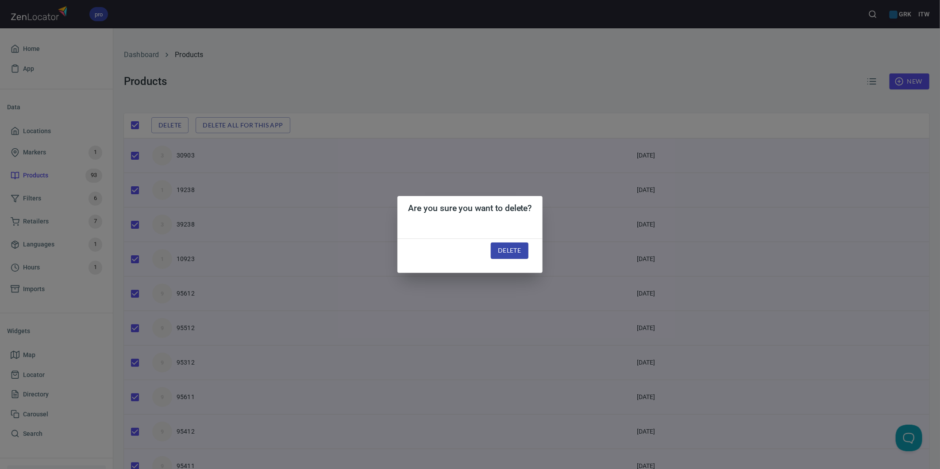
checkbox input "false"
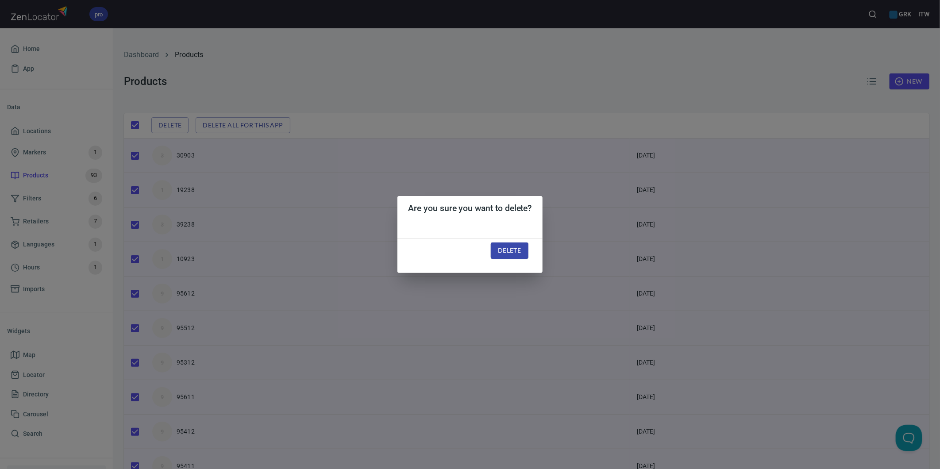
checkbox input "false"
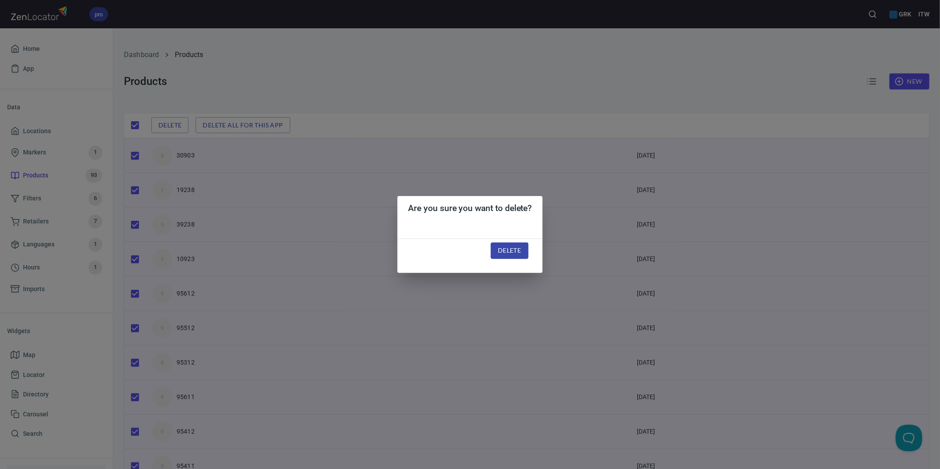
checkbox input "false"
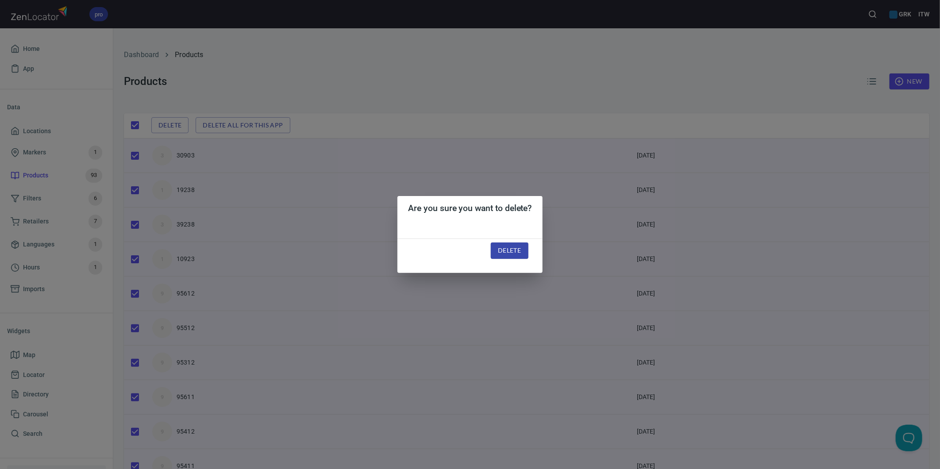
checkbox input "false"
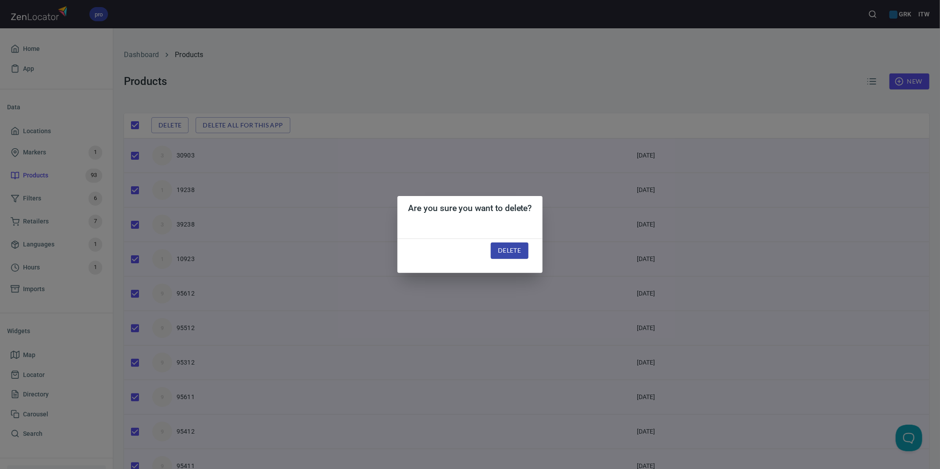
checkbox input "false"
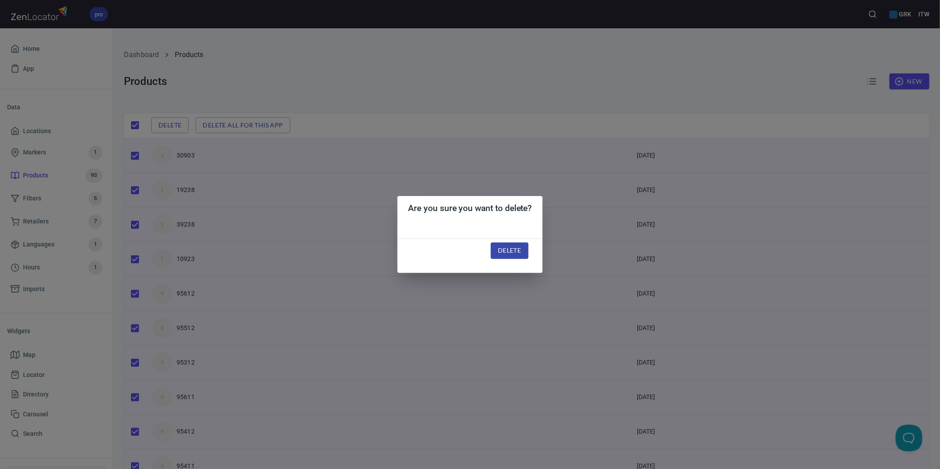
checkbox input "false"
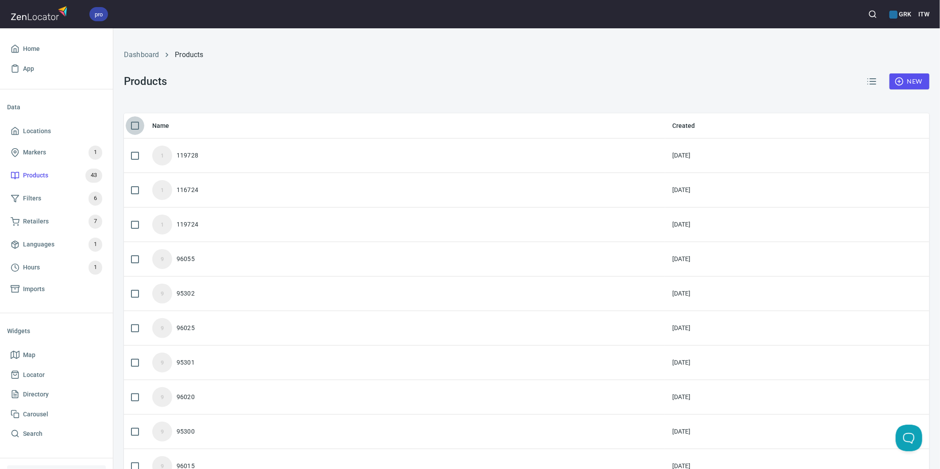
click at [132, 125] on input "checkbox" at bounding box center [135, 125] width 19 height 19
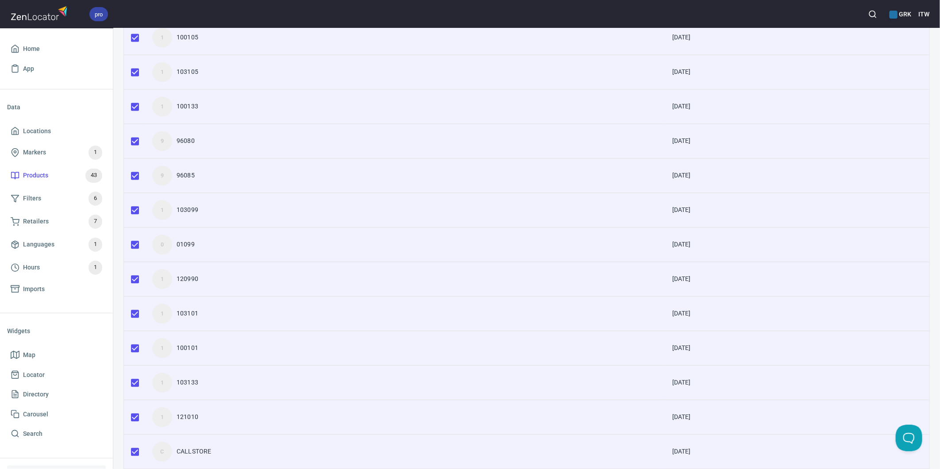
scroll to position [1189, 0]
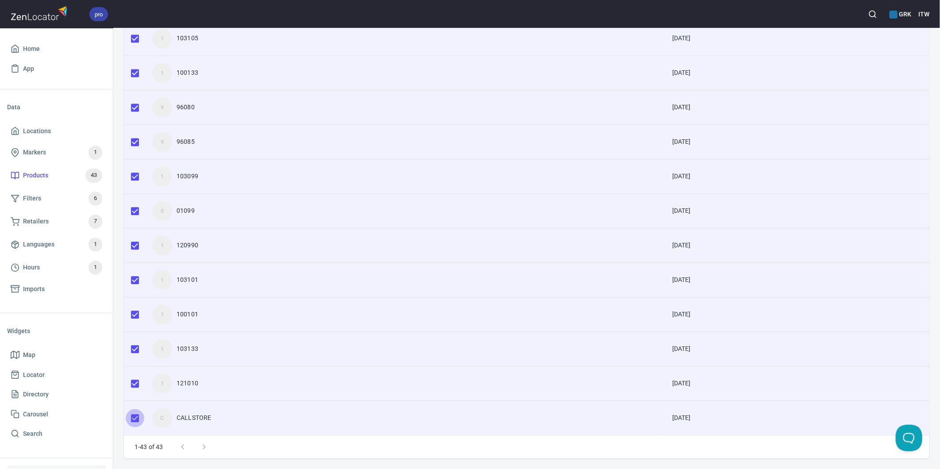
click at [135, 416] on input "checkbox" at bounding box center [135, 418] width 19 height 19
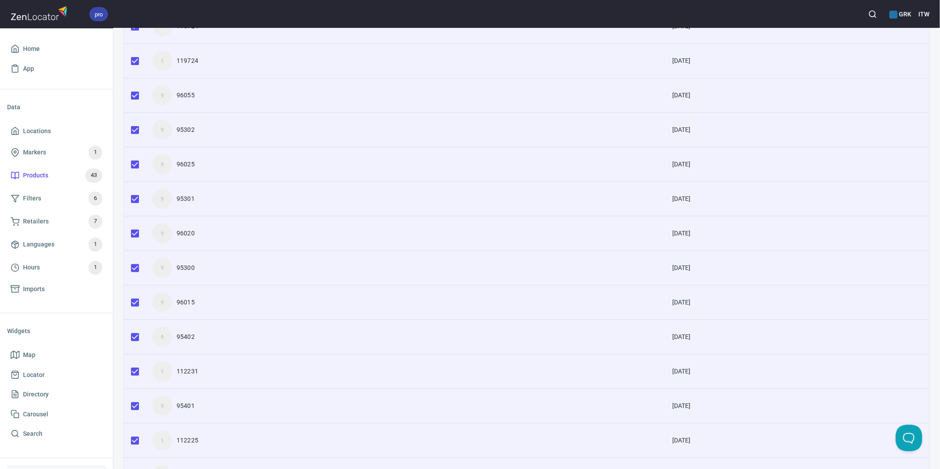
scroll to position [0, 0]
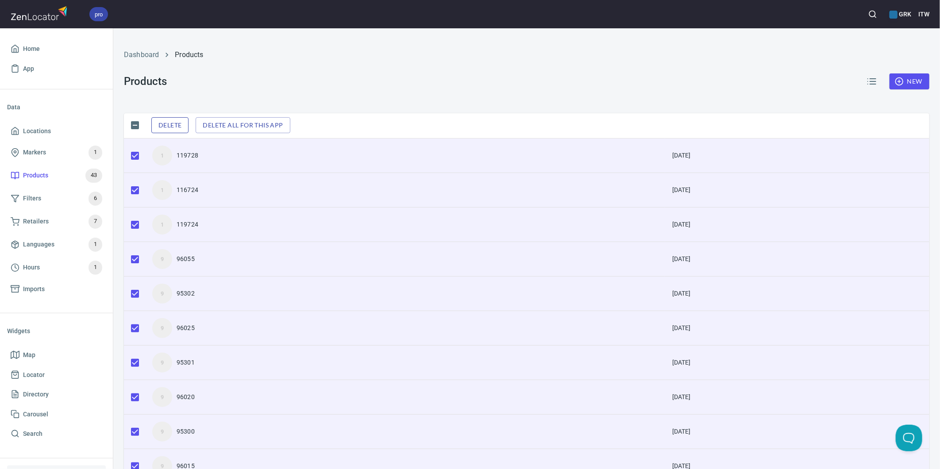
click at [162, 124] on span "Delete" at bounding box center [170, 125] width 23 height 11
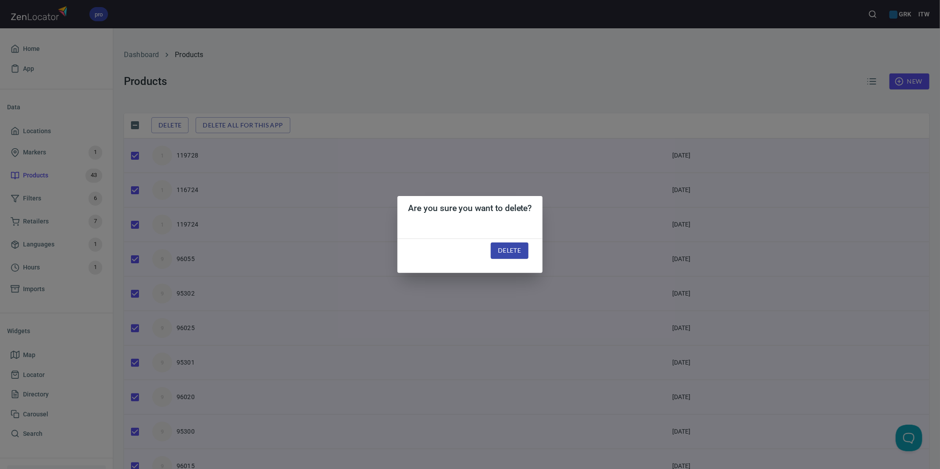
click at [501, 251] on span "Delete" at bounding box center [509, 250] width 23 height 11
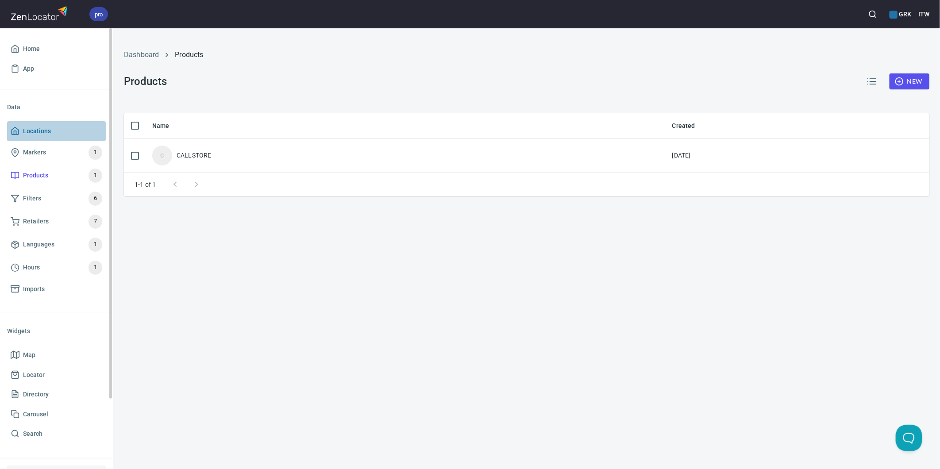
click at [37, 130] on span "Locations" at bounding box center [37, 131] width 28 height 11
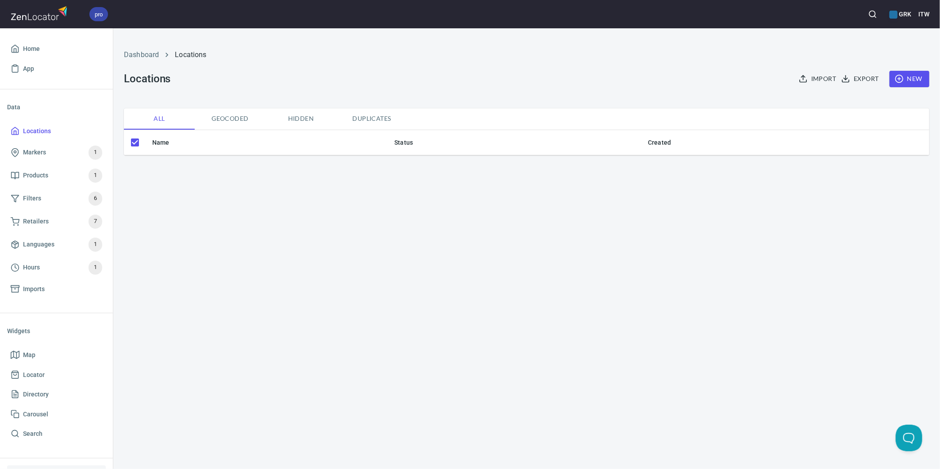
click at [813, 78] on span "Import" at bounding box center [818, 78] width 35 height 11
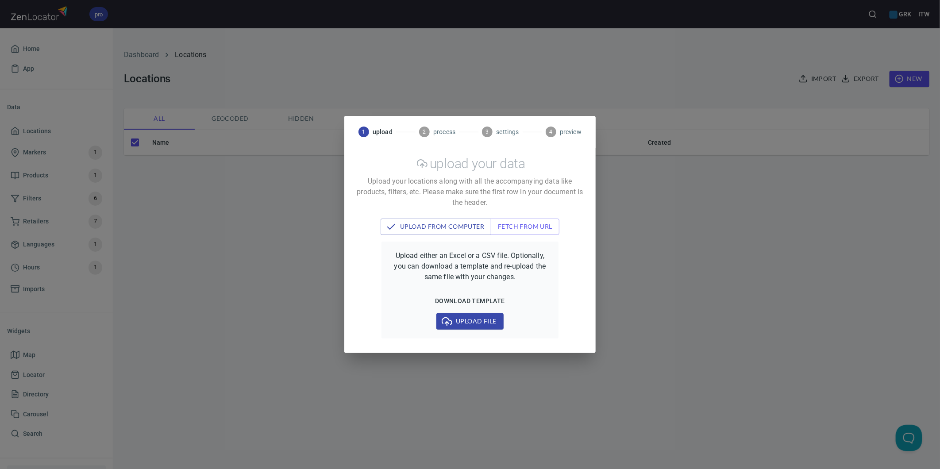
click at [467, 329] on button "Upload file" at bounding box center [470, 321] width 67 height 16
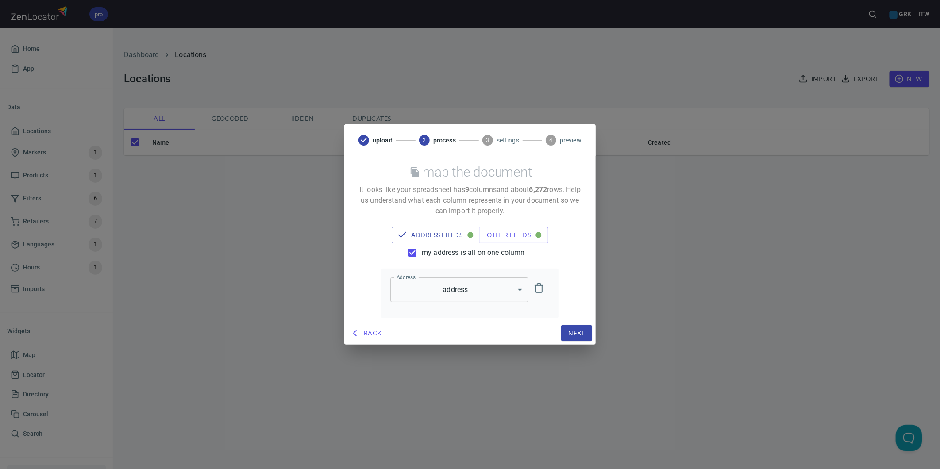
click at [577, 336] on span "Next" at bounding box center [577, 333] width 17 height 11
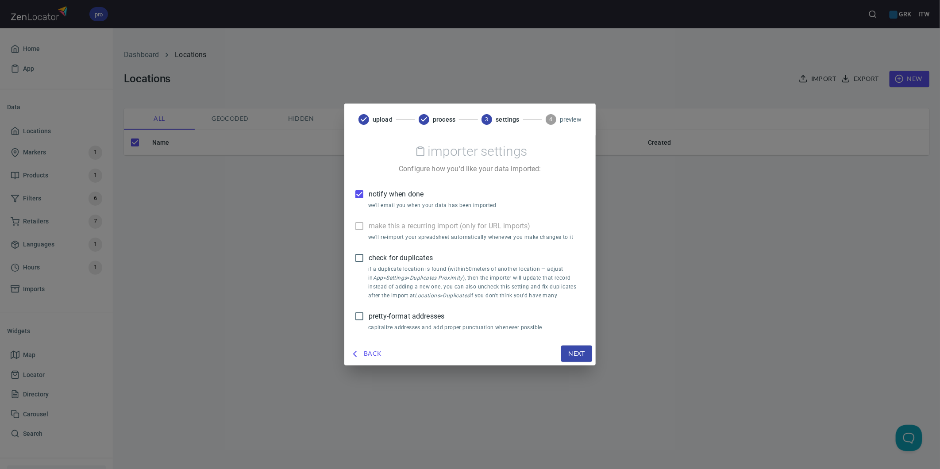
click at [392, 191] on span "notify when done" at bounding box center [396, 194] width 55 height 11
click at [369, 191] on input "notify when done" at bounding box center [359, 194] width 19 height 19
click at [577, 351] on span "Next" at bounding box center [577, 353] width 17 height 11
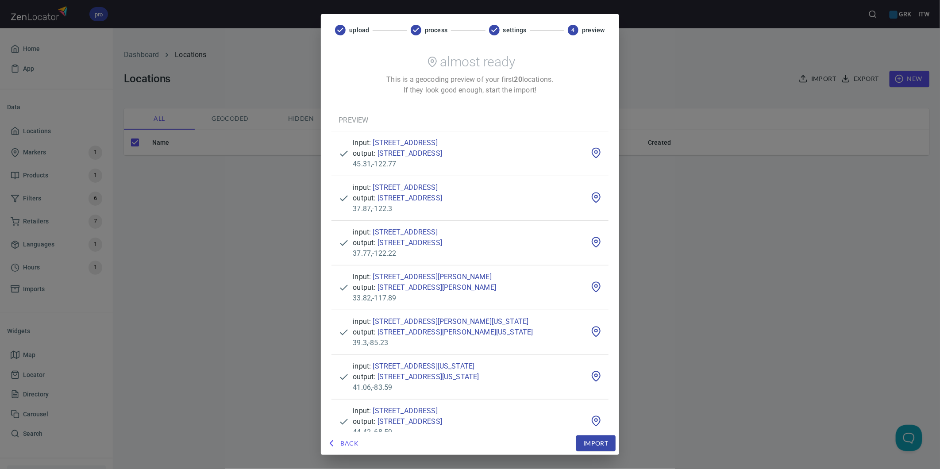
click at [608, 441] on span "Import" at bounding box center [596, 443] width 25 height 11
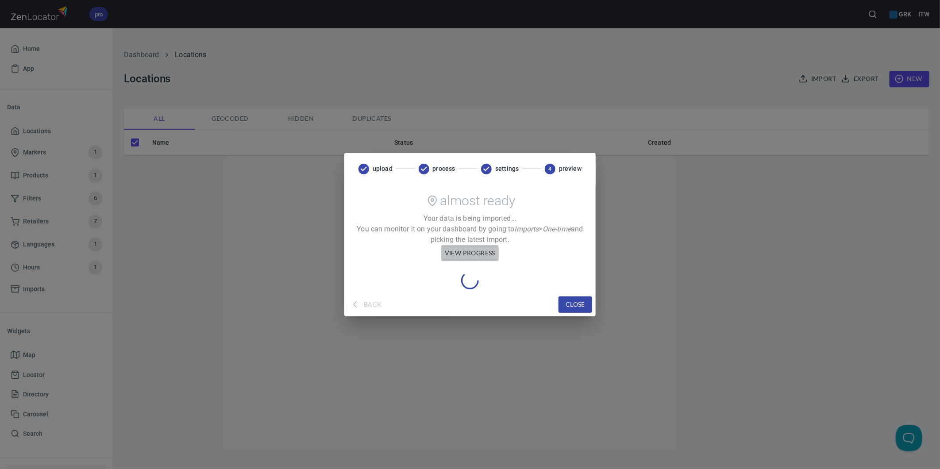
click at [459, 254] on span "view progress" at bounding box center [470, 253] width 50 height 11
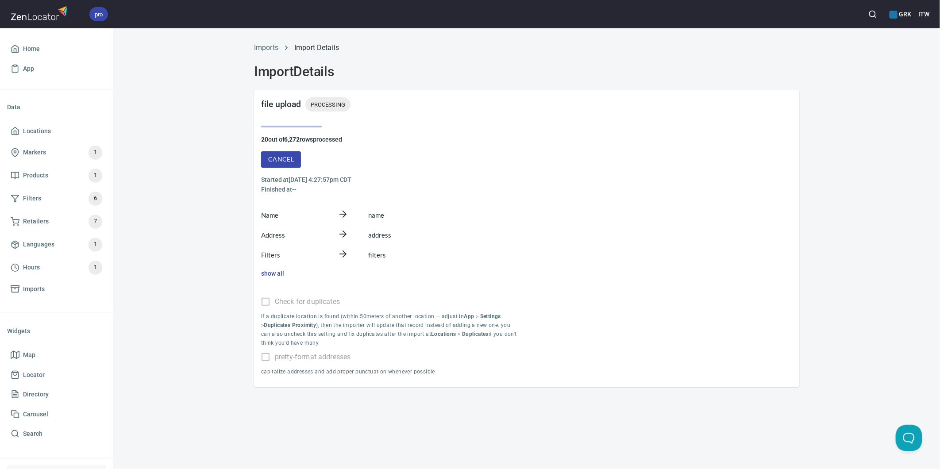
click at [185, 191] on div "Imports Import Details Import Details file upload PROCESSING 20 out of 6,272 ro…" at bounding box center [526, 212] width 827 height 350
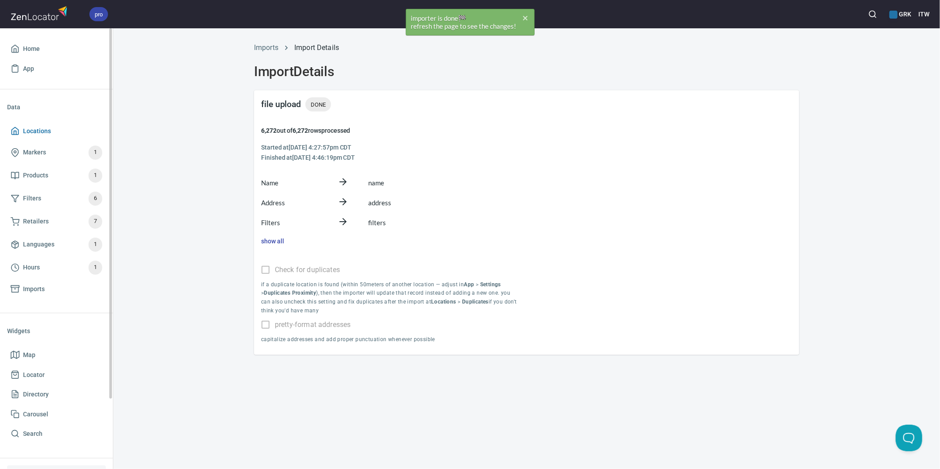
click at [34, 128] on span "Locations" at bounding box center [37, 131] width 28 height 11
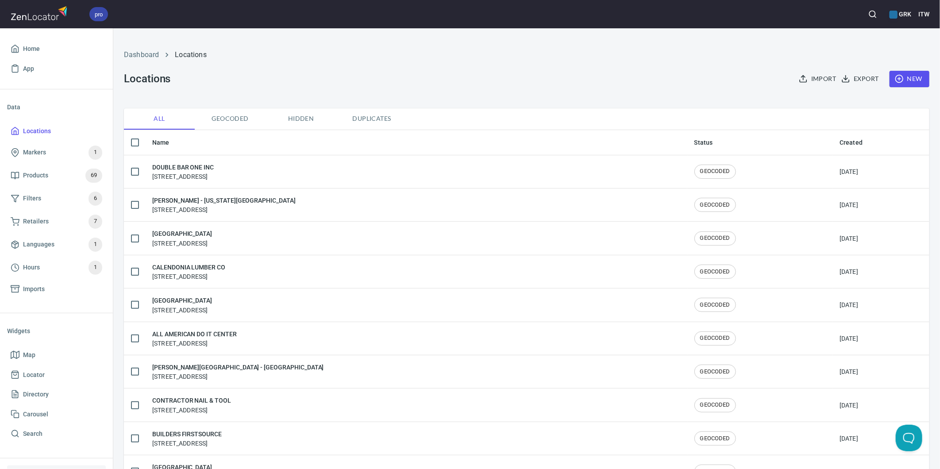
checkbox input "false"
